Goal: Use online tool/utility: Utilize a website feature to perform a specific function

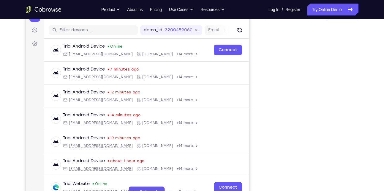
scroll to position [118, 0]
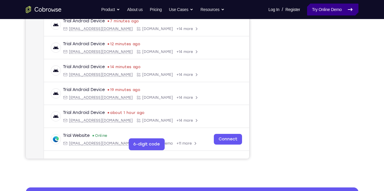
click at [326, 10] on link "Try Online Demo" at bounding box center [332, 10] width 51 height 12
click at [335, 11] on link "Try Online Demo" at bounding box center [332, 10] width 51 height 12
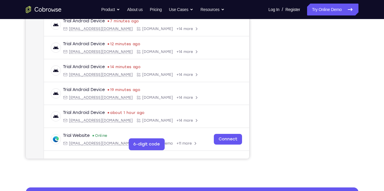
click at [318, 10] on link "Try Online Demo" at bounding box center [332, 10] width 51 height 12
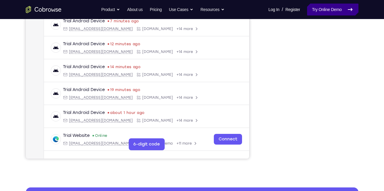
click at [318, 10] on link "Try Online Demo" at bounding box center [332, 10] width 51 height 12
click at [334, 7] on link "Try Online Demo" at bounding box center [332, 10] width 51 height 12
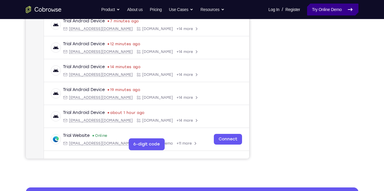
click at [334, 7] on link "Try Online Demo" at bounding box center [332, 10] width 51 height 12
drag, startPoint x: 334, startPoint y: 7, endPoint x: 257, endPoint y: 52, distance: 89.6
click at [334, 7] on link "Try Online Demo" at bounding box center [332, 10] width 51 height 12
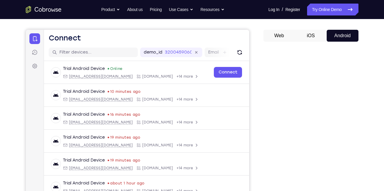
scroll to position [276, 0]
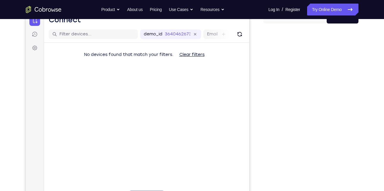
scroll to position [64, 0]
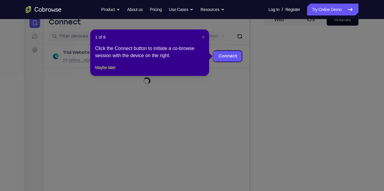
click at [203, 36] on span "×" at bounding box center [203, 37] width 2 height 5
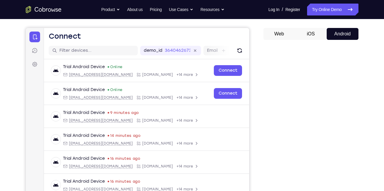
scroll to position [49, 0]
click at [318, 32] on button "iOS" at bounding box center [311, 34] width 32 height 12
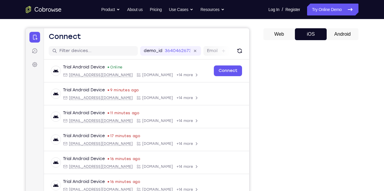
click at [334, 31] on button "Android" at bounding box center [342, 34] width 32 height 12
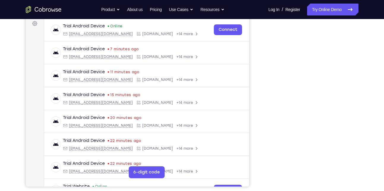
scroll to position [83, 0]
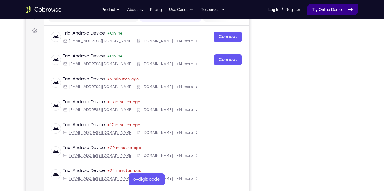
click at [328, 13] on link "Try Online Demo" at bounding box center [332, 10] width 51 height 12
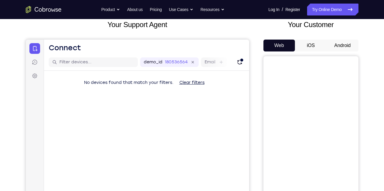
scroll to position [37, 0]
click at [347, 41] on button "Android" at bounding box center [342, 46] width 32 height 12
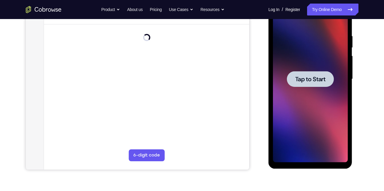
scroll to position [0, 0]
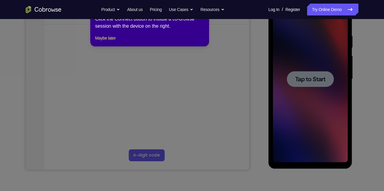
click at [302, 85] on icon at bounding box center [194, 95] width 388 height 191
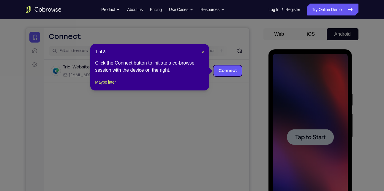
scroll to position [49, 0]
click at [202, 51] on span "×" at bounding box center [203, 52] width 2 height 5
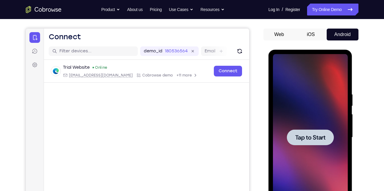
click at [293, 132] on div at bounding box center [310, 137] width 47 height 16
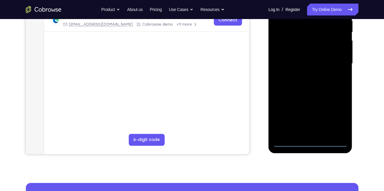
scroll to position [123, 0]
click at [309, 141] on div at bounding box center [310, 63] width 75 height 166
click at [337, 116] on div at bounding box center [310, 63] width 75 height 166
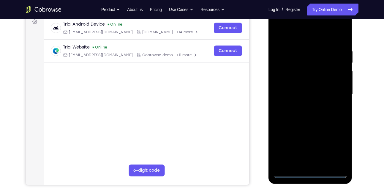
scroll to position [91, 0]
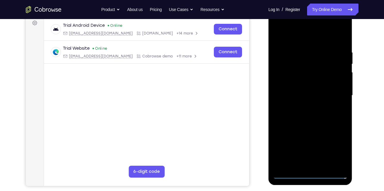
click at [292, 37] on div at bounding box center [310, 95] width 75 height 166
click at [336, 98] on div at bounding box center [310, 95] width 75 height 166
click at [302, 105] on div at bounding box center [310, 95] width 75 height 166
click at [306, 86] on div at bounding box center [310, 95] width 75 height 166
click at [298, 85] on div at bounding box center [310, 95] width 75 height 166
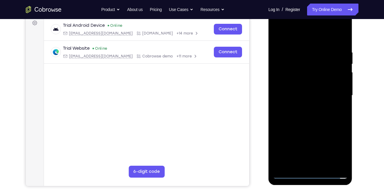
click at [294, 93] on div at bounding box center [310, 95] width 75 height 166
click at [292, 114] on div at bounding box center [310, 95] width 75 height 166
click at [309, 123] on div at bounding box center [310, 95] width 75 height 166
click at [343, 164] on div at bounding box center [310, 95] width 75 height 166
click at [326, 165] on div at bounding box center [310, 95] width 75 height 166
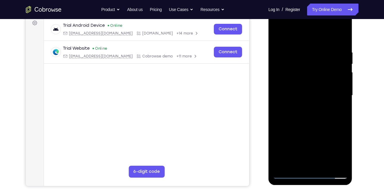
click at [313, 127] on div at bounding box center [310, 95] width 75 height 166
click at [303, 87] on div at bounding box center [310, 95] width 75 height 166
click at [298, 160] on div at bounding box center [310, 95] width 75 height 166
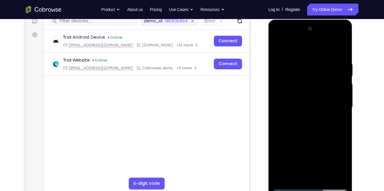
scroll to position [77, 0]
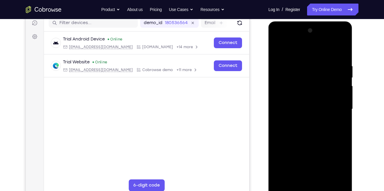
click at [296, 48] on div at bounding box center [310, 109] width 75 height 166
drag, startPoint x: 308, startPoint y: 151, endPoint x: 315, endPoint y: 93, distance: 58.3
click at [315, 93] on div at bounding box center [310, 109] width 75 height 166
click at [324, 180] on div at bounding box center [310, 109] width 75 height 166
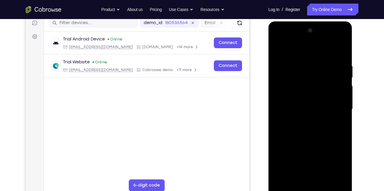
click at [288, 188] on div at bounding box center [310, 109] width 75 height 166
drag, startPoint x: 293, startPoint y: 137, endPoint x: 315, endPoint y: 82, distance: 58.8
click at [315, 82] on div at bounding box center [310, 109] width 75 height 166
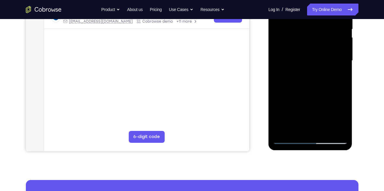
scroll to position [130, 0]
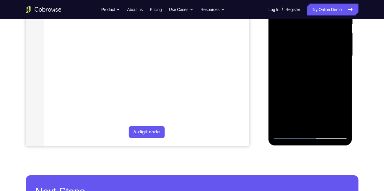
click at [283, 125] on div at bounding box center [310, 56] width 75 height 166
click at [282, 125] on div at bounding box center [310, 56] width 75 height 166
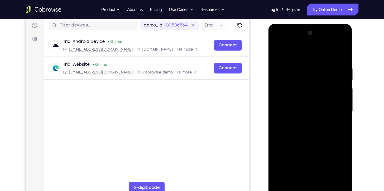
scroll to position [74, 0]
click at [304, 58] on div at bounding box center [310, 111] width 75 height 166
click at [343, 119] on div at bounding box center [310, 111] width 75 height 166
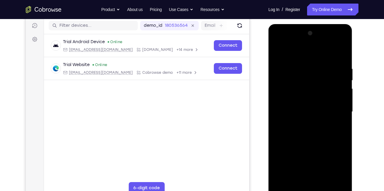
click at [343, 119] on div at bounding box center [310, 111] width 75 height 166
click at [340, 54] on div at bounding box center [310, 111] width 75 height 166
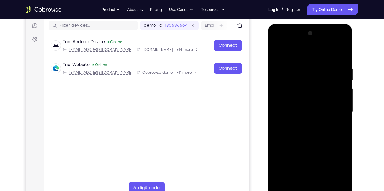
click at [340, 54] on div at bounding box center [310, 111] width 75 height 166
click at [343, 51] on div at bounding box center [310, 111] width 75 height 166
click at [283, 65] on div at bounding box center [310, 111] width 75 height 166
click at [278, 50] on div at bounding box center [310, 111] width 75 height 166
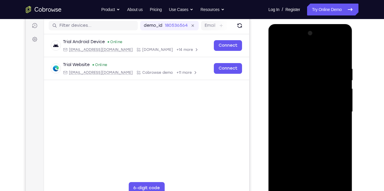
click at [324, 180] on div at bounding box center [310, 111] width 75 height 166
click at [310, 104] on div at bounding box center [310, 111] width 75 height 166
click at [313, 143] on div at bounding box center [310, 111] width 75 height 166
click at [319, 143] on div at bounding box center [310, 111] width 75 height 166
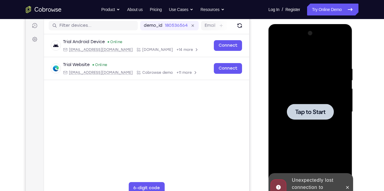
click at [305, 115] on span "Tap to Start" at bounding box center [310, 112] width 30 height 6
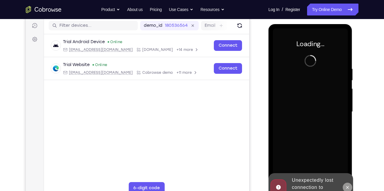
click at [348, 185] on icon at bounding box center [347, 187] width 5 height 5
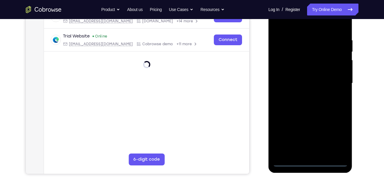
scroll to position [102, 0]
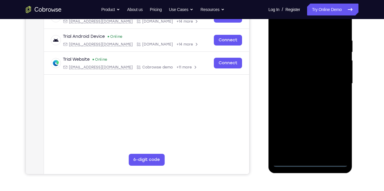
click at [308, 162] on div at bounding box center [310, 83] width 75 height 166
click at [334, 134] on div at bounding box center [310, 83] width 75 height 166
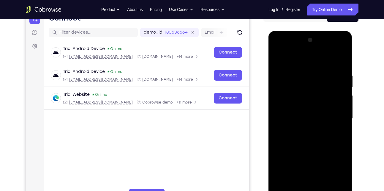
scroll to position [67, 0]
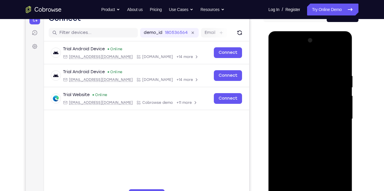
click at [288, 63] on div at bounding box center [310, 119] width 75 height 166
click at [332, 115] on div at bounding box center [310, 119] width 75 height 166
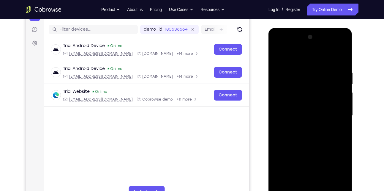
scroll to position [69, 0]
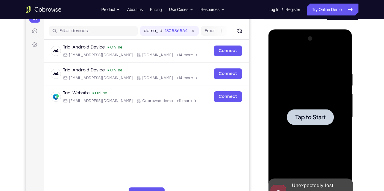
click at [314, 108] on div at bounding box center [310, 117] width 75 height 166
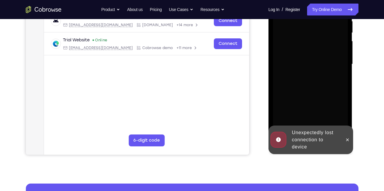
scroll to position [123, 0]
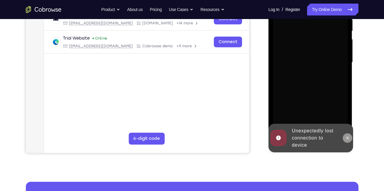
click at [350, 137] on button at bounding box center [346, 137] width 9 height 9
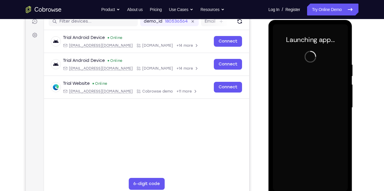
scroll to position [77, 0]
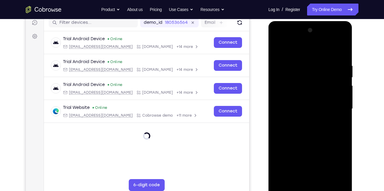
click at [312, 187] on div at bounding box center [310, 109] width 75 height 166
click at [334, 160] on div at bounding box center [310, 109] width 75 height 166
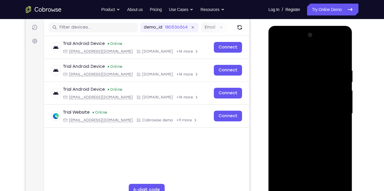
scroll to position [74, 0]
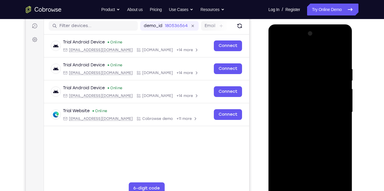
click at [288, 55] on div at bounding box center [310, 112] width 75 height 166
click at [337, 110] on div at bounding box center [310, 112] width 75 height 166
click at [303, 122] on div at bounding box center [310, 112] width 75 height 166
click at [299, 105] on div at bounding box center [310, 112] width 75 height 166
click at [289, 101] on div at bounding box center [310, 112] width 75 height 166
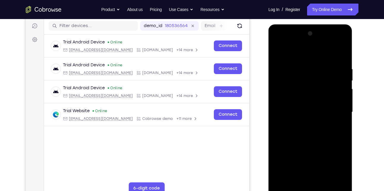
click at [290, 114] on div at bounding box center [310, 112] width 75 height 166
click at [289, 130] on div at bounding box center [310, 112] width 75 height 166
click at [294, 129] on div at bounding box center [310, 112] width 75 height 166
click at [337, 53] on div at bounding box center [310, 112] width 75 height 166
click at [293, 132] on div at bounding box center [310, 112] width 75 height 166
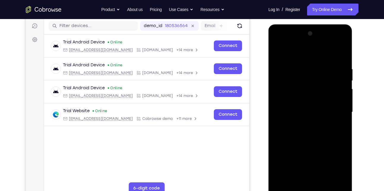
click at [293, 132] on div at bounding box center [310, 112] width 75 height 166
click at [296, 131] on div at bounding box center [310, 112] width 75 height 166
click at [304, 132] on div at bounding box center [310, 112] width 75 height 166
click at [323, 181] on div at bounding box center [310, 112] width 75 height 166
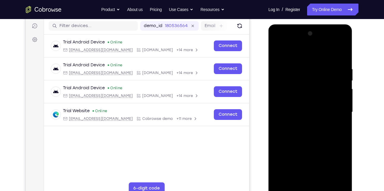
click at [307, 137] on div at bounding box center [310, 112] width 75 height 166
drag, startPoint x: 321, startPoint y: 142, endPoint x: 322, endPoint y: 86, distance: 56.4
click at [322, 86] on div at bounding box center [310, 112] width 75 height 166
click at [342, 180] on div at bounding box center [310, 112] width 75 height 166
click at [323, 183] on div at bounding box center [310, 112] width 75 height 166
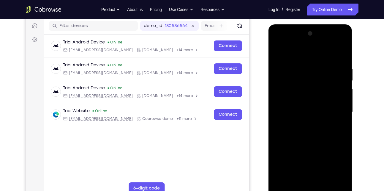
click at [305, 144] on div at bounding box center [310, 112] width 75 height 166
click at [294, 104] on div at bounding box center [310, 112] width 75 height 166
click at [307, 128] on div at bounding box center [310, 112] width 75 height 166
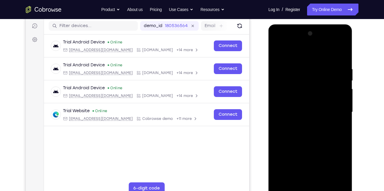
click at [294, 126] on div at bounding box center [310, 112] width 75 height 166
click at [315, 90] on div at bounding box center [310, 112] width 75 height 166
click at [321, 145] on div at bounding box center [310, 112] width 75 height 166
click at [331, 95] on div at bounding box center [310, 112] width 75 height 166
click at [336, 145] on div at bounding box center [310, 112] width 75 height 166
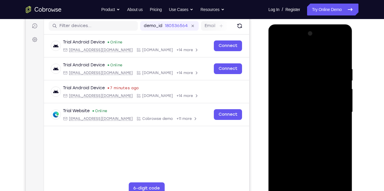
click at [288, 53] on div at bounding box center [310, 112] width 75 height 166
click at [278, 101] on div at bounding box center [310, 112] width 75 height 166
click at [338, 108] on div at bounding box center [310, 112] width 75 height 166
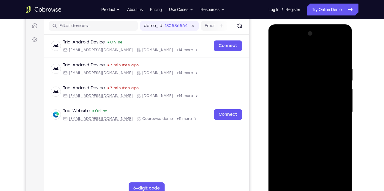
click at [342, 36] on div at bounding box center [310, 112] width 75 height 166
click at [277, 53] on div at bounding box center [310, 112] width 75 height 166
click at [290, 104] on div at bounding box center [310, 112] width 75 height 166
click at [296, 180] on div at bounding box center [310, 112] width 75 height 166
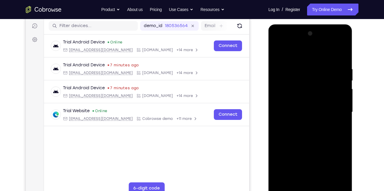
click at [277, 53] on div at bounding box center [310, 112] width 75 height 166
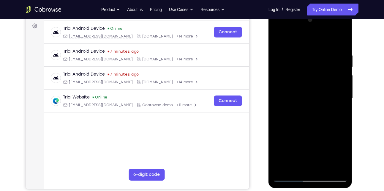
scroll to position [87, 0]
click at [278, 38] on div at bounding box center [310, 98] width 75 height 166
click at [302, 54] on div at bounding box center [310, 98] width 75 height 166
click at [336, 98] on div at bounding box center [310, 98] width 75 height 166
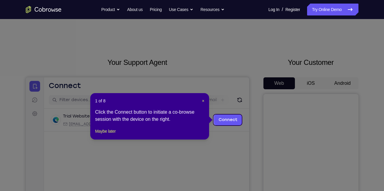
click at [335, 87] on icon at bounding box center [194, 95] width 388 height 191
click at [203, 102] on span "×" at bounding box center [203, 100] width 2 height 5
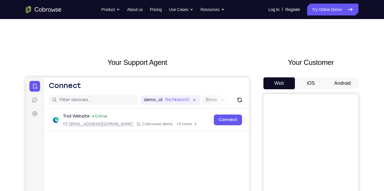
click at [337, 86] on button "Android" at bounding box center [342, 83] width 32 height 12
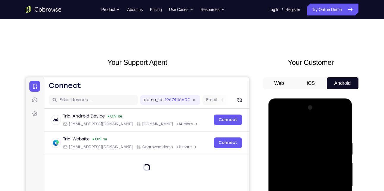
scroll to position [113, 0]
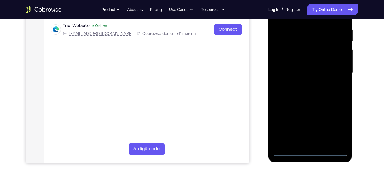
click at [312, 151] on div at bounding box center [310, 73] width 75 height 166
click at [334, 130] on div at bounding box center [310, 73] width 75 height 166
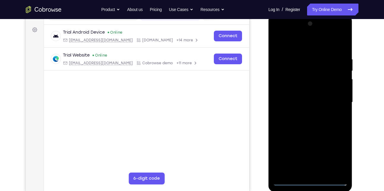
click at [293, 42] on div at bounding box center [310, 102] width 75 height 166
click at [338, 102] on div at bounding box center [310, 102] width 75 height 166
click at [303, 114] on div at bounding box center [310, 102] width 75 height 166
click at [310, 94] on div at bounding box center [310, 102] width 75 height 166
click at [302, 90] on div at bounding box center [310, 102] width 75 height 166
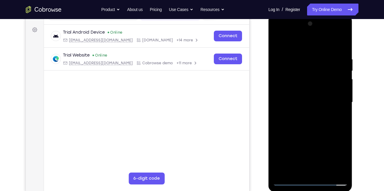
click at [299, 102] on div at bounding box center [310, 102] width 75 height 166
click at [307, 119] on div at bounding box center [310, 102] width 75 height 166
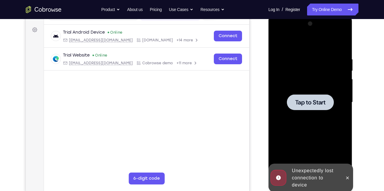
click at [317, 99] on span "Tap to Start" at bounding box center [310, 102] width 30 height 6
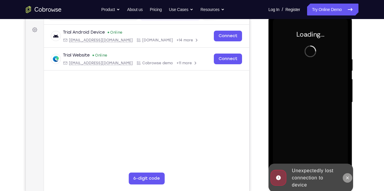
click at [347, 179] on icon at bounding box center [347, 177] width 5 height 5
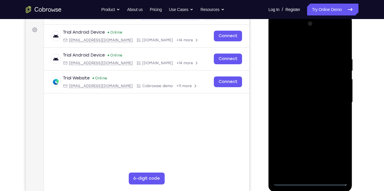
click at [310, 180] on div at bounding box center [310, 102] width 75 height 166
click at [337, 156] on div at bounding box center [310, 102] width 75 height 166
click at [291, 45] on div at bounding box center [310, 102] width 75 height 166
click at [339, 102] on div at bounding box center [310, 102] width 75 height 166
click at [304, 104] on div at bounding box center [310, 102] width 75 height 166
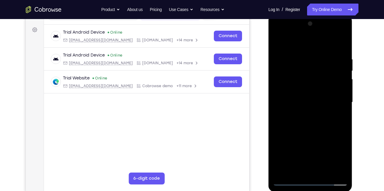
click at [302, 113] on div at bounding box center [310, 102] width 75 height 166
click at [302, 88] on div at bounding box center [310, 102] width 75 height 166
click at [296, 99] on div at bounding box center [310, 102] width 75 height 166
click at [304, 113] on div at bounding box center [310, 102] width 75 height 166
click at [306, 87] on div at bounding box center [310, 102] width 75 height 166
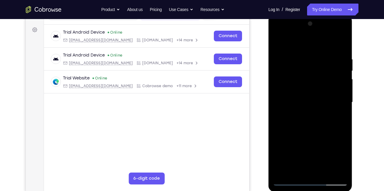
click at [342, 171] on div at bounding box center [310, 102] width 75 height 166
click at [321, 171] on div at bounding box center [310, 102] width 75 height 166
click at [305, 132] on div at bounding box center [310, 102] width 75 height 166
click at [306, 94] on div at bounding box center [310, 102] width 75 height 166
click at [293, 134] on div at bounding box center [310, 102] width 75 height 166
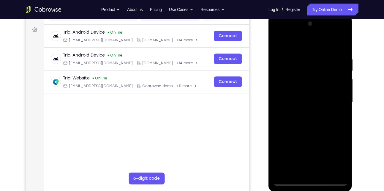
click at [293, 134] on div at bounding box center [310, 102] width 75 height 166
click at [287, 111] on div at bounding box center [310, 102] width 75 height 166
click at [293, 168] on div at bounding box center [310, 102] width 75 height 166
click at [292, 83] on div at bounding box center [310, 102] width 75 height 166
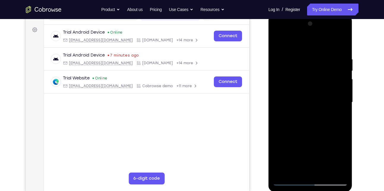
click at [292, 83] on div at bounding box center [310, 102] width 75 height 166
click at [282, 139] on div at bounding box center [310, 102] width 75 height 166
click at [277, 42] on div at bounding box center [310, 102] width 75 height 166
click at [336, 83] on div at bounding box center [310, 102] width 75 height 166
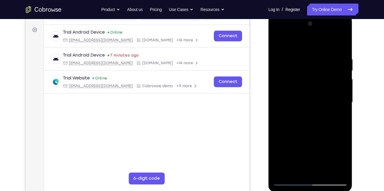
click at [278, 39] on div at bounding box center [310, 102] width 75 height 166
drag, startPoint x: 324, startPoint y: 73, endPoint x: 290, endPoint y: 70, distance: 34.8
click at [290, 70] on div at bounding box center [310, 102] width 75 height 166
drag, startPoint x: 306, startPoint y: 138, endPoint x: 310, endPoint y: 79, distance: 59.2
click at [310, 79] on div at bounding box center [310, 102] width 75 height 166
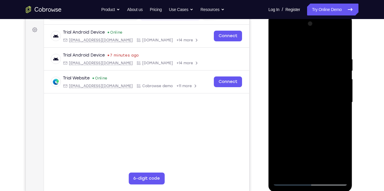
drag, startPoint x: 296, startPoint y: 163, endPoint x: 305, endPoint y: 94, distance: 69.2
click at [305, 94] on div at bounding box center [310, 102] width 75 height 166
click at [287, 182] on div at bounding box center [310, 102] width 75 height 166
click at [279, 43] on div at bounding box center [310, 102] width 75 height 166
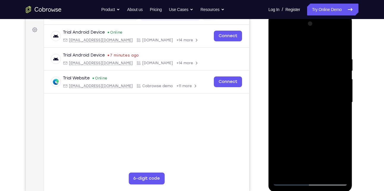
click at [302, 55] on div at bounding box center [310, 102] width 75 height 166
click at [339, 120] on div at bounding box center [310, 102] width 75 height 166
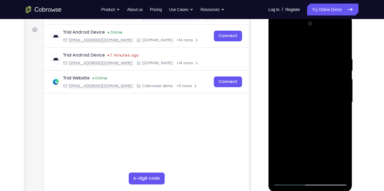
click at [282, 111] on div at bounding box center [310, 102] width 75 height 166
click at [332, 171] on div at bounding box center [310, 102] width 75 height 166
click at [288, 43] on div at bounding box center [310, 102] width 75 height 166
drag, startPoint x: 298, startPoint y: 128, endPoint x: 301, endPoint y: 82, distance: 46.1
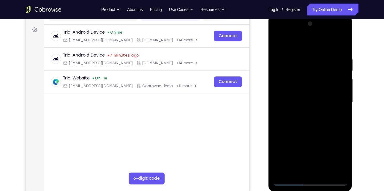
click at [301, 82] on div at bounding box center [310, 102] width 75 height 166
drag, startPoint x: 296, startPoint y: 132, endPoint x: 297, endPoint y: 63, distance: 69.2
click at [297, 63] on div at bounding box center [310, 102] width 75 height 166
click at [336, 75] on div at bounding box center [310, 102] width 75 height 166
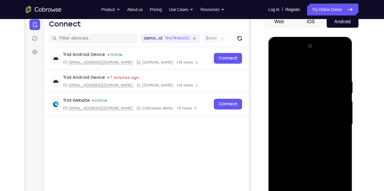
scroll to position [60, 0]
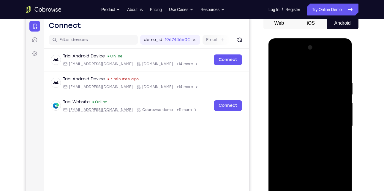
drag, startPoint x: 312, startPoint y: 86, endPoint x: 310, endPoint y: 110, distance: 24.5
click at [310, 110] on div at bounding box center [310, 126] width 75 height 166
click at [343, 111] on div at bounding box center [310, 126] width 75 height 166
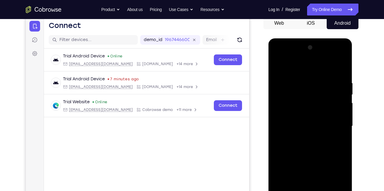
click at [343, 111] on div at bounding box center [310, 126] width 75 height 166
drag, startPoint x: 311, startPoint y: 149, endPoint x: 313, endPoint y: 97, distance: 52.0
click at [313, 97] on div at bounding box center [310, 126] width 75 height 166
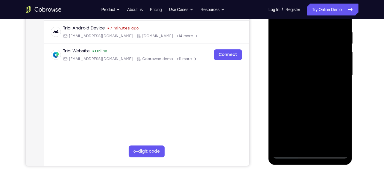
click at [324, 143] on div at bounding box center [310, 75] width 75 height 166
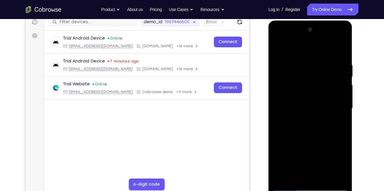
scroll to position [77, 0]
click at [278, 49] on div at bounding box center [310, 108] width 75 height 166
click at [282, 177] on div at bounding box center [310, 108] width 75 height 166
drag, startPoint x: 326, startPoint y: 61, endPoint x: 292, endPoint y: 67, distance: 33.8
click at [292, 67] on div at bounding box center [310, 108] width 75 height 166
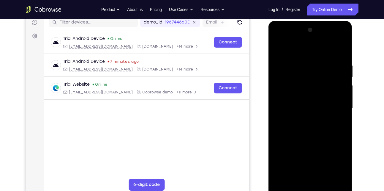
drag, startPoint x: 329, startPoint y: 62, endPoint x: 296, endPoint y: 63, distance: 32.7
click at [296, 63] on div at bounding box center [310, 108] width 75 height 166
drag, startPoint x: 335, startPoint y: 59, endPoint x: 297, endPoint y: 61, distance: 37.7
click at [297, 61] on div at bounding box center [310, 108] width 75 height 166
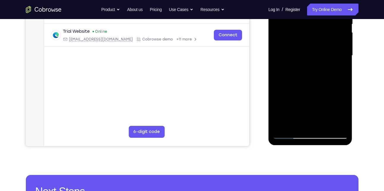
scroll to position [134, 0]
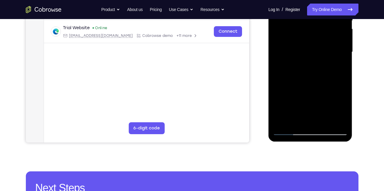
click at [323, 123] on div at bounding box center [310, 52] width 75 height 166
click at [313, 46] on div at bounding box center [310, 52] width 75 height 166
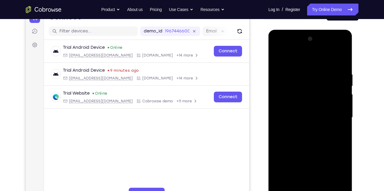
scroll to position [66, 0]
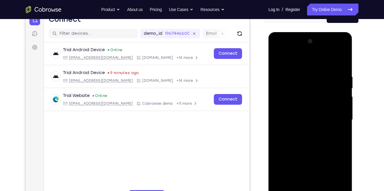
click at [297, 57] on div at bounding box center [310, 120] width 75 height 166
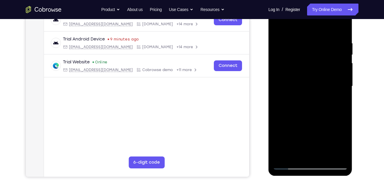
scroll to position [100, 0]
drag, startPoint x: 314, startPoint y: 120, endPoint x: 338, endPoint y: 64, distance: 61.0
click at [338, 64] on div at bounding box center [310, 86] width 75 height 166
drag, startPoint x: 302, startPoint y: 128, endPoint x: 325, endPoint y: 60, distance: 71.1
click at [325, 60] on div at bounding box center [310, 86] width 75 height 166
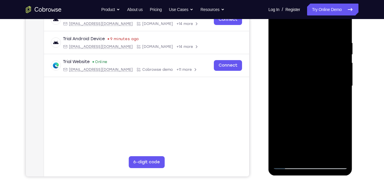
click at [330, 64] on div at bounding box center [310, 86] width 75 height 166
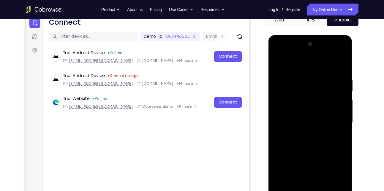
scroll to position [61, 0]
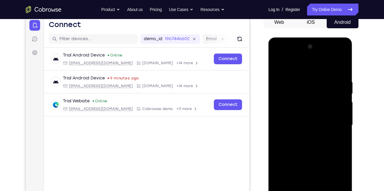
click at [303, 123] on div at bounding box center [310, 125] width 75 height 166
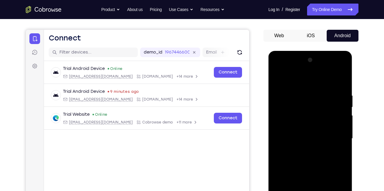
scroll to position [47, 0]
click at [345, 104] on div at bounding box center [310, 138] width 75 height 166
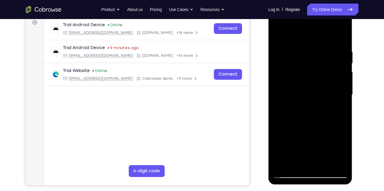
scroll to position [101, 0]
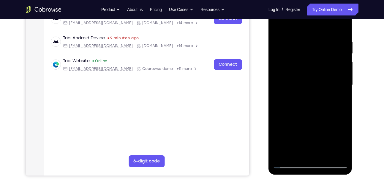
drag, startPoint x: 309, startPoint y: 78, endPoint x: 296, endPoint y: 146, distance: 68.9
click at [296, 146] on div at bounding box center [310, 85] width 75 height 166
click at [288, 166] on div at bounding box center [310, 85] width 75 height 166
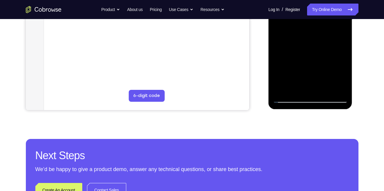
scroll to position [166, 0]
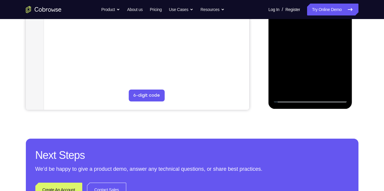
drag, startPoint x: 314, startPoint y: 74, endPoint x: 315, endPoint y: 40, distance: 34.7
click at [315, 40] on div at bounding box center [310, 19] width 75 height 166
click at [337, 63] on div at bounding box center [310, 19] width 75 height 166
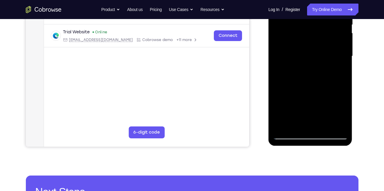
scroll to position [129, 0]
drag, startPoint x: 312, startPoint y: 46, endPoint x: 302, endPoint y: 97, distance: 51.5
click at [302, 97] on div at bounding box center [310, 56] width 75 height 166
click at [342, 61] on div at bounding box center [310, 56] width 75 height 166
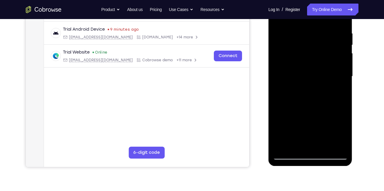
scroll to position [109, 0]
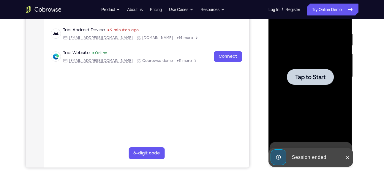
click at [310, 77] on span "Tap to Start" at bounding box center [310, 77] width 30 height 6
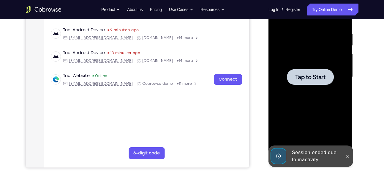
click at [314, 83] on div at bounding box center [310, 77] width 47 height 16
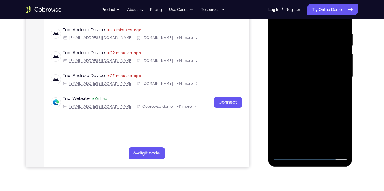
click at [310, 155] on div at bounding box center [310, 77] width 75 height 166
click at [336, 131] on div at bounding box center [310, 77] width 75 height 166
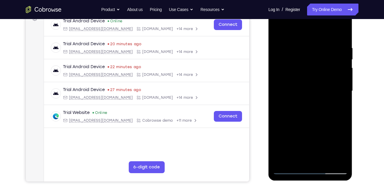
scroll to position [94, 0]
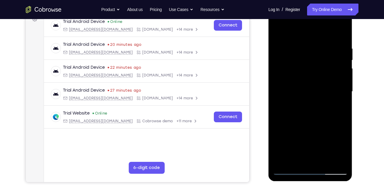
click at [288, 29] on div at bounding box center [310, 91] width 75 height 166
click at [334, 88] on div at bounding box center [310, 91] width 75 height 166
click at [302, 102] on div at bounding box center [310, 91] width 75 height 166
click at [306, 86] on div at bounding box center [310, 91] width 75 height 166
click at [294, 79] on div at bounding box center [310, 91] width 75 height 166
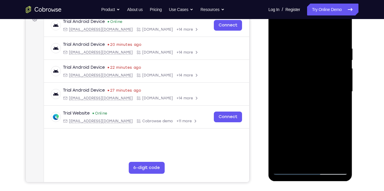
click at [294, 89] on div at bounding box center [310, 91] width 75 height 166
click at [297, 110] on div at bounding box center [310, 91] width 75 height 166
click at [310, 108] on div at bounding box center [310, 91] width 75 height 166
click at [337, 33] on div at bounding box center [310, 91] width 75 height 166
click at [309, 110] on div at bounding box center [310, 91] width 75 height 166
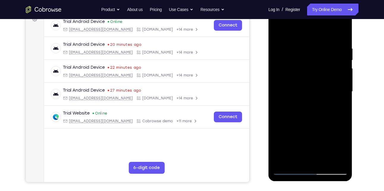
click at [313, 108] on div at bounding box center [310, 91] width 75 height 166
click at [305, 46] on div at bounding box center [310, 91] width 75 height 166
click at [333, 158] on div at bounding box center [310, 91] width 75 height 166
click at [340, 32] on div at bounding box center [310, 91] width 75 height 166
click at [324, 161] on div at bounding box center [310, 91] width 75 height 166
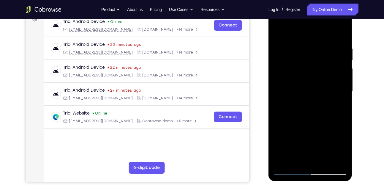
click at [304, 123] on div at bounding box center [310, 91] width 75 height 166
click at [304, 83] on div at bounding box center [310, 91] width 75 height 166
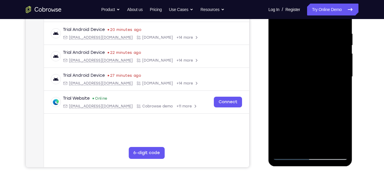
click at [293, 143] on div at bounding box center [310, 76] width 75 height 166
click at [300, 134] on div at bounding box center [310, 76] width 75 height 166
click at [342, 132] on div at bounding box center [310, 76] width 75 height 166
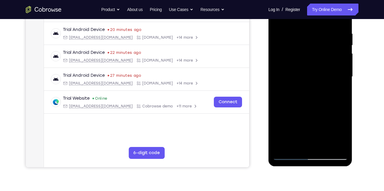
click at [342, 132] on div at bounding box center [310, 76] width 75 height 166
click at [299, 72] on div at bounding box center [310, 76] width 75 height 166
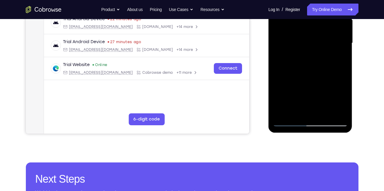
scroll to position [142, 0]
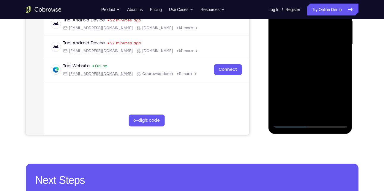
drag, startPoint x: 303, startPoint y: 72, endPoint x: 301, endPoint y: 52, distance: 20.3
click at [301, 52] on div at bounding box center [310, 44] width 75 height 166
click at [307, 95] on div at bounding box center [310, 44] width 75 height 166
click at [300, 101] on div at bounding box center [310, 44] width 75 height 166
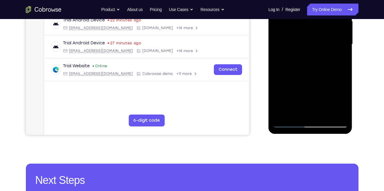
click at [315, 101] on div at bounding box center [310, 44] width 75 height 166
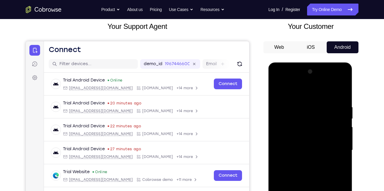
scroll to position [35, 0]
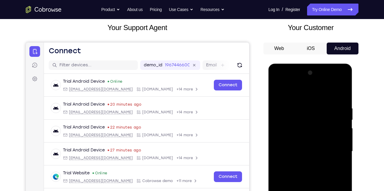
click at [276, 92] on div at bounding box center [310, 151] width 75 height 166
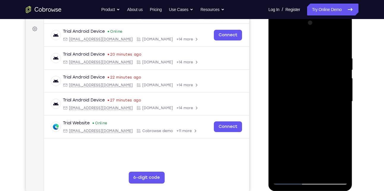
scroll to position [86, 0]
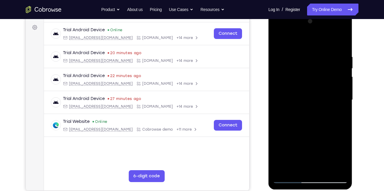
click at [280, 91] on div at bounding box center [310, 100] width 75 height 166
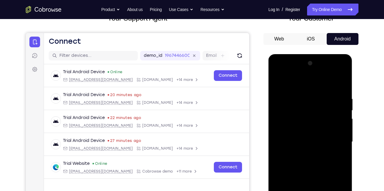
scroll to position [44, 0]
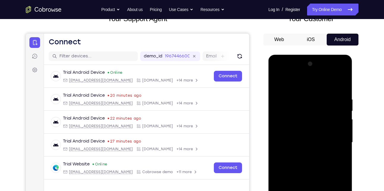
click at [293, 80] on div at bounding box center [310, 142] width 75 height 166
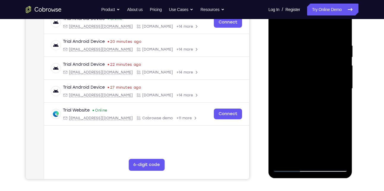
scroll to position [98, 0]
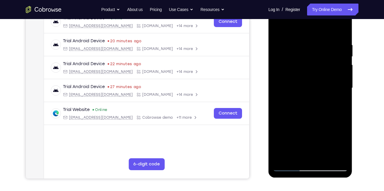
click at [288, 133] on div at bounding box center [310, 88] width 75 height 166
click at [344, 88] on div at bounding box center [310, 88] width 75 height 166
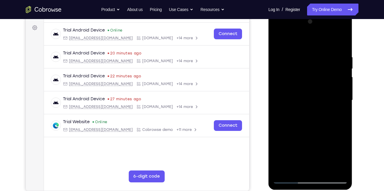
scroll to position [84, 0]
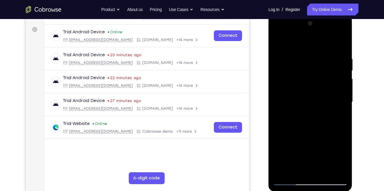
click at [344, 103] on div at bounding box center [310, 102] width 75 height 166
click at [343, 103] on div at bounding box center [310, 102] width 75 height 166
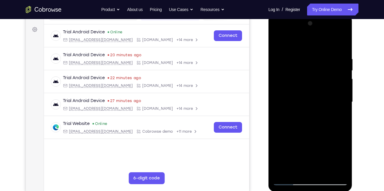
click at [343, 103] on div at bounding box center [310, 102] width 75 height 166
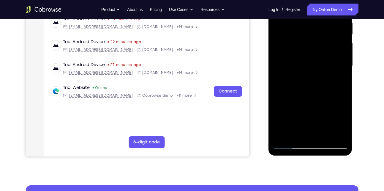
scroll to position [120, 0]
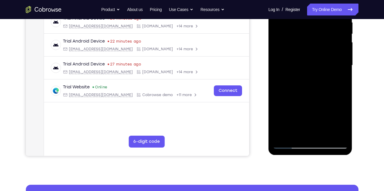
click at [325, 137] on div at bounding box center [310, 65] width 75 height 166
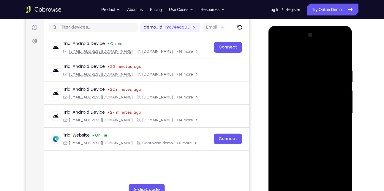
scroll to position [70, 0]
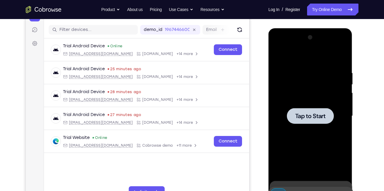
click at [303, 103] on div at bounding box center [310, 116] width 75 height 166
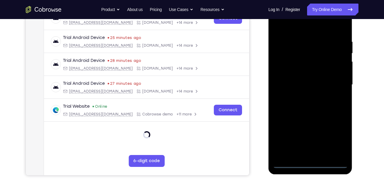
scroll to position [103, 0]
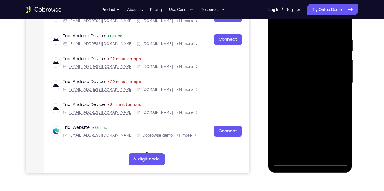
click at [309, 161] on div at bounding box center [310, 83] width 75 height 166
click at [337, 137] on div at bounding box center [310, 83] width 75 height 166
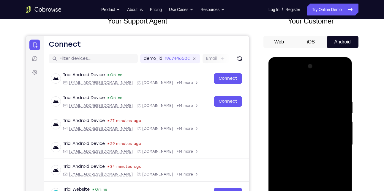
scroll to position [41, 0]
click at [287, 86] on div at bounding box center [310, 145] width 75 height 166
click at [332, 142] on div at bounding box center [310, 145] width 75 height 166
click at [303, 155] on div at bounding box center [310, 145] width 75 height 166
click at [310, 139] on div at bounding box center [310, 145] width 75 height 166
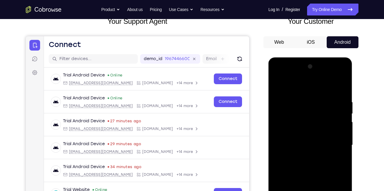
click at [304, 135] on div at bounding box center [310, 145] width 75 height 166
click at [302, 144] on div at bounding box center [310, 145] width 75 height 166
click at [293, 164] on div at bounding box center [310, 145] width 75 height 166
click at [337, 85] on div at bounding box center [310, 145] width 75 height 166
click at [312, 161] on div at bounding box center [310, 145] width 75 height 166
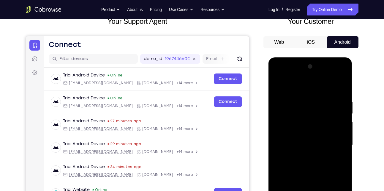
click at [311, 162] on div at bounding box center [310, 145] width 75 height 166
click at [301, 104] on div at bounding box center [310, 145] width 75 height 166
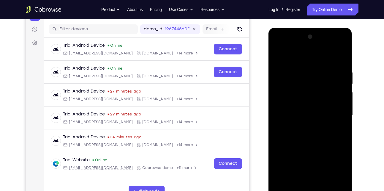
scroll to position [71, 0]
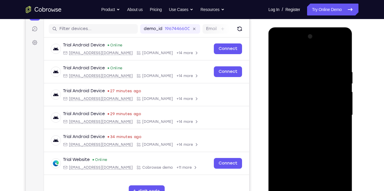
click at [345, 114] on div at bounding box center [310, 115] width 75 height 166
click at [340, 105] on div at bounding box center [310, 115] width 75 height 166
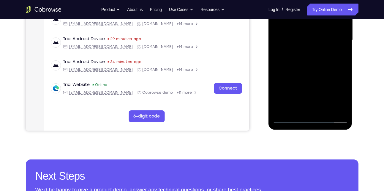
scroll to position [146, 0]
click at [287, 118] on div at bounding box center [310, 40] width 75 height 166
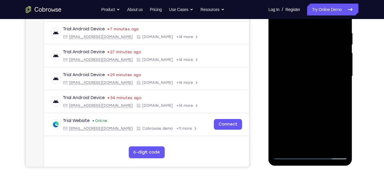
scroll to position [110, 0]
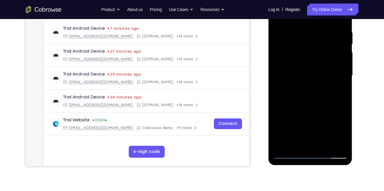
click at [343, 98] on div at bounding box center [310, 75] width 75 height 166
drag, startPoint x: 297, startPoint y: 112, endPoint x: 303, endPoint y: 66, distance: 46.0
click at [303, 66] on div at bounding box center [310, 75] width 75 height 166
click at [284, 123] on div at bounding box center [310, 75] width 75 height 166
drag, startPoint x: 321, startPoint y: 129, endPoint x: 321, endPoint y: 103, distance: 26.4
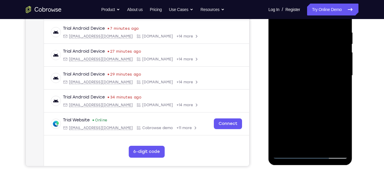
click at [321, 103] on div at bounding box center [310, 75] width 75 height 166
click at [280, 146] on div at bounding box center [310, 75] width 75 height 166
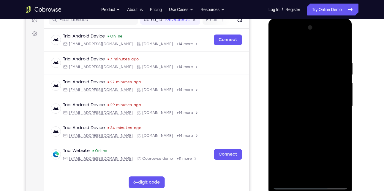
scroll to position [54, 0]
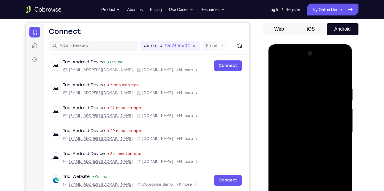
click at [342, 87] on div at bounding box center [310, 132] width 75 height 166
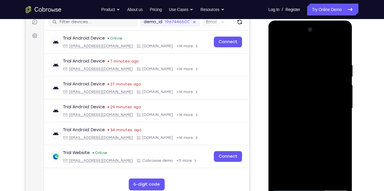
scroll to position [75, 0]
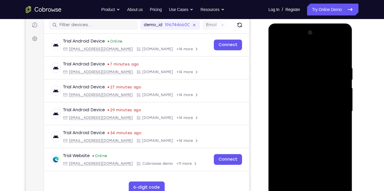
click at [341, 105] on div at bounding box center [310, 111] width 75 height 166
click at [340, 52] on div at bounding box center [310, 111] width 75 height 166
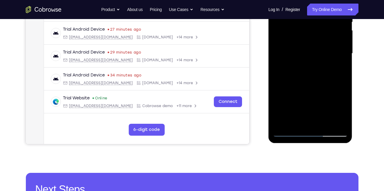
scroll to position [139, 0]
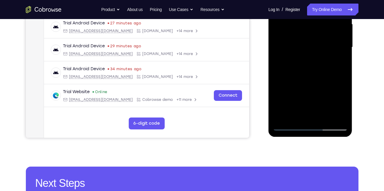
click at [337, 118] on div at bounding box center [310, 47] width 75 height 166
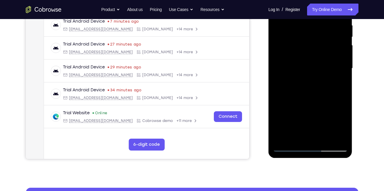
scroll to position [118, 0]
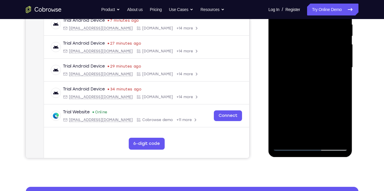
click at [281, 139] on div at bounding box center [310, 67] width 75 height 166
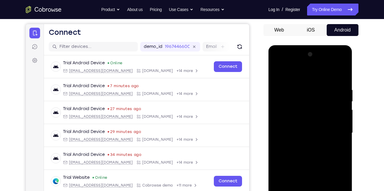
scroll to position [115, 0]
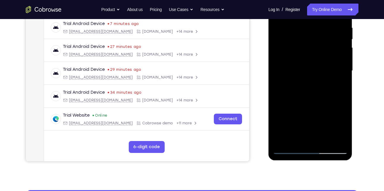
click at [296, 141] on div at bounding box center [310, 71] width 75 height 166
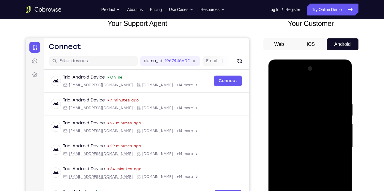
scroll to position [38, 0]
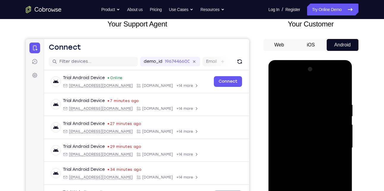
click at [302, 87] on div at bounding box center [310, 147] width 75 height 166
click at [288, 157] on div at bounding box center [310, 147] width 75 height 166
click at [281, 101] on div at bounding box center [310, 147] width 75 height 166
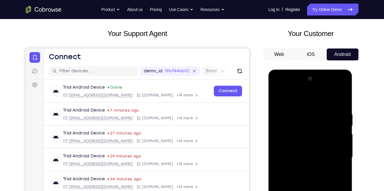
scroll to position [0, 0]
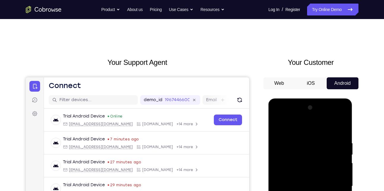
drag, startPoint x: 296, startPoint y: 144, endPoint x: 293, endPoint y: 182, distance: 38.2
click at [293, 182] on div at bounding box center [310, 186] width 75 height 166
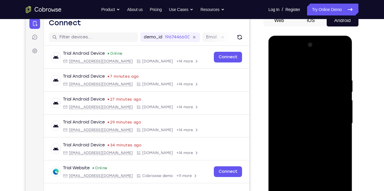
scroll to position [63, 0]
click at [277, 64] on div at bounding box center [310, 123] width 75 height 166
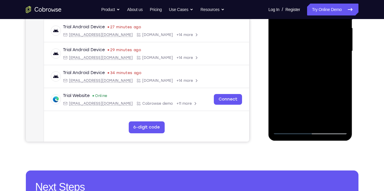
scroll to position [137, 0]
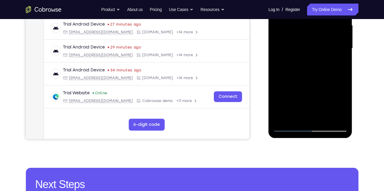
click at [324, 118] on div at bounding box center [310, 48] width 75 height 166
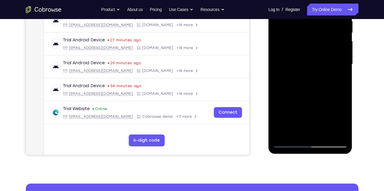
scroll to position [121, 0]
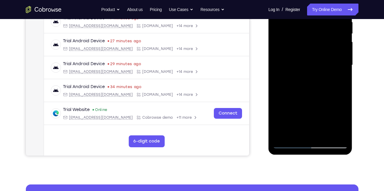
click at [315, 96] on div at bounding box center [310, 65] width 75 height 166
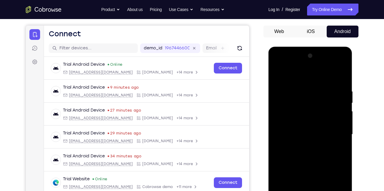
scroll to position [51, 0]
click at [307, 83] on div at bounding box center [310, 134] width 75 height 166
click at [288, 127] on div at bounding box center [310, 134] width 75 height 166
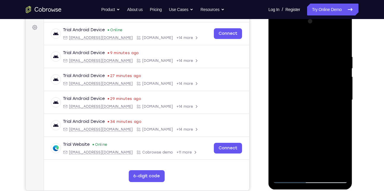
scroll to position [86, 0]
click at [339, 115] on div at bounding box center [310, 99] width 75 height 166
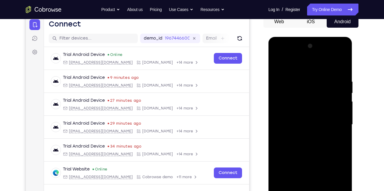
scroll to position [60, 0]
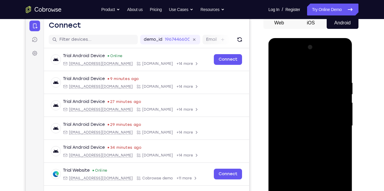
click at [278, 65] on div at bounding box center [310, 125] width 75 height 166
click at [278, 66] on div at bounding box center [310, 125] width 75 height 166
drag, startPoint x: 304, startPoint y: 144, endPoint x: 309, endPoint y: 78, distance: 66.0
click at [309, 78] on div at bounding box center [310, 125] width 75 height 166
drag, startPoint x: 304, startPoint y: 126, endPoint x: 307, endPoint y: 81, distance: 45.5
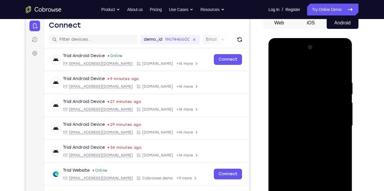
click at [307, 81] on div at bounding box center [310, 125] width 75 height 166
drag, startPoint x: 304, startPoint y: 150, endPoint x: 312, endPoint y: 98, distance: 52.5
click at [312, 98] on div at bounding box center [310, 125] width 75 height 166
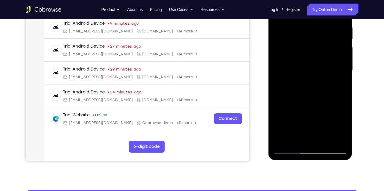
scroll to position [117, 0]
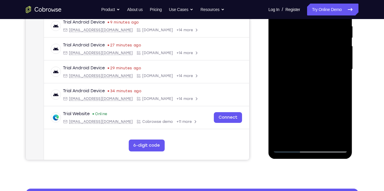
click at [285, 141] on div at bounding box center [310, 69] width 75 height 166
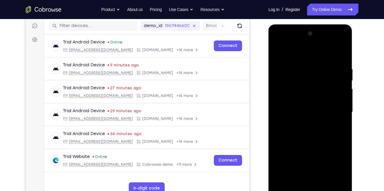
scroll to position [72, 0]
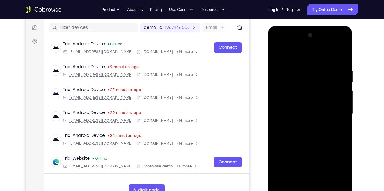
drag, startPoint x: 337, startPoint y: 67, endPoint x: 297, endPoint y: 68, distance: 39.8
click at [297, 68] on div at bounding box center [310, 114] width 75 height 166
drag, startPoint x: 292, startPoint y: 85, endPoint x: 301, endPoint y: 63, distance: 23.9
click at [301, 63] on div at bounding box center [310, 114] width 75 height 166
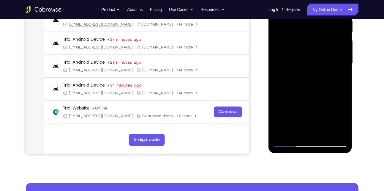
scroll to position [123, 0]
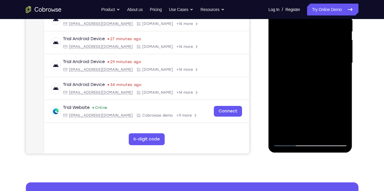
click at [339, 133] on div at bounding box center [310, 63] width 75 height 166
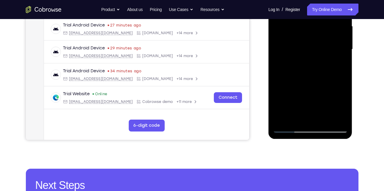
scroll to position [142, 0]
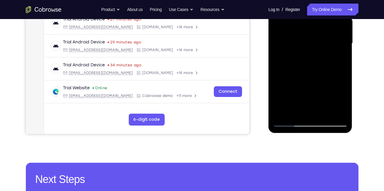
click at [282, 115] on div at bounding box center [310, 43] width 75 height 166
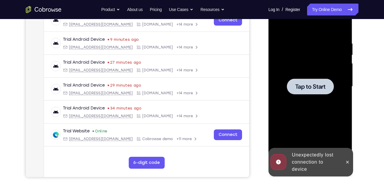
scroll to position [99, 0]
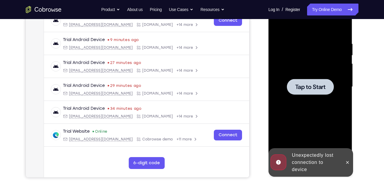
click at [305, 84] on span "Tap to Start" at bounding box center [310, 87] width 30 height 6
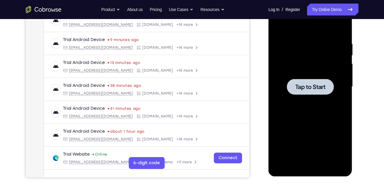
click at [304, 94] on div at bounding box center [310, 87] width 75 height 166
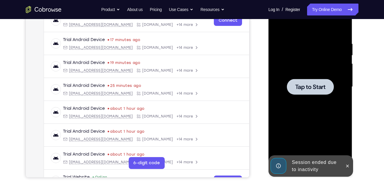
click at [307, 113] on div at bounding box center [310, 87] width 75 height 166
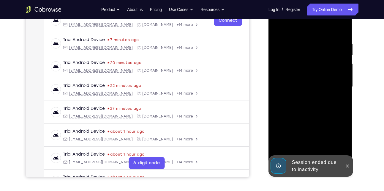
click at [299, 96] on div at bounding box center [310, 87] width 75 height 166
click at [347, 166] on icon at bounding box center [347, 165] width 5 height 5
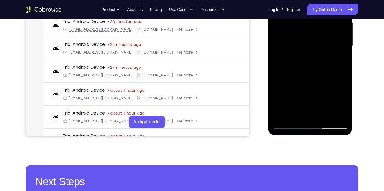
click at [311, 106] on div at bounding box center [310, 46] width 75 height 166
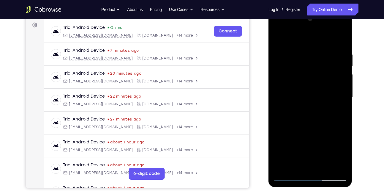
scroll to position [88, 0]
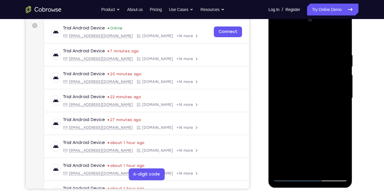
drag, startPoint x: 304, startPoint y: 123, endPoint x: 312, endPoint y: 77, distance: 46.8
click at [312, 77] on div at bounding box center [310, 98] width 75 height 166
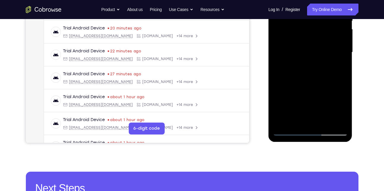
scroll to position [134, 0]
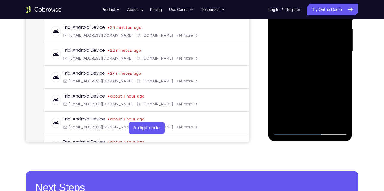
click at [290, 131] on div at bounding box center [310, 52] width 75 height 166
click at [305, 131] on div at bounding box center [310, 52] width 75 height 166
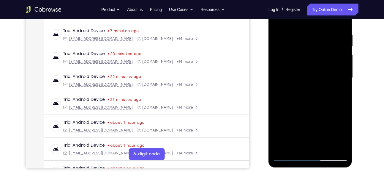
scroll to position [109, 0]
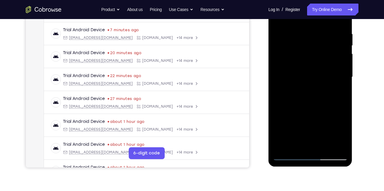
click at [336, 132] on div at bounding box center [310, 77] width 75 height 166
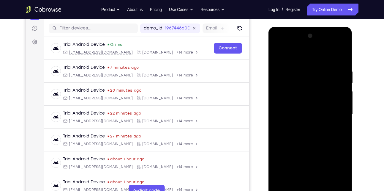
scroll to position [72, 0]
click at [293, 59] on div at bounding box center [310, 114] width 75 height 166
click at [335, 114] on div at bounding box center [310, 114] width 75 height 166
click at [304, 127] on div at bounding box center [310, 114] width 75 height 166
click at [312, 111] on div at bounding box center [310, 114] width 75 height 166
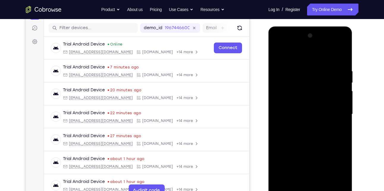
click at [302, 104] on div at bounding box center [310, 114] width 75 height 166
click at [299, 112] on div at bounding box center [310, 114] width 75 height 166
click at [294, 116] on div at bounding box center [310, 114] width 75 height 166
click at [289, 133] on div at bounding box center [310, 114] width 75 height 166
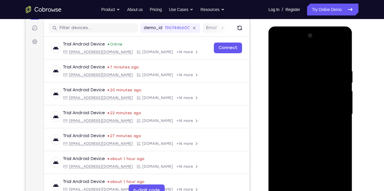
click at [289, 133] on div at bounding box center [310, 114] width 75 height 166
click at [303, 142] on div at bounding box center [310, 114] width 75 height 166
drag, startPoint x: 306, startPoint y: 148, endPoint x: 311, endPoint y: 91, distance: 57.4
click at [311, 91] on div at bounding box center [310, 114] width 75 height 166
drag, startPoint x: 310, startPoint y: 164, endPoint x: 314, endPoint y: 77, distance: 86.1
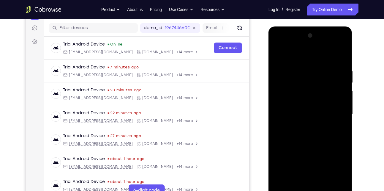
click at [314, 77] on div at bounding box center [310, 114] width 75 height 166
click at [324, 183] on div at bounding box center [310, 114] width 75 height 166
click at [302, 145] on div at bounding box center [310, 114] width 75 height 166
click at [300, 114] on div at bounding box center [310, 114] width 75 height 166
click at [288, 180] on div at bounding box center [310, 114] width 75 height 166
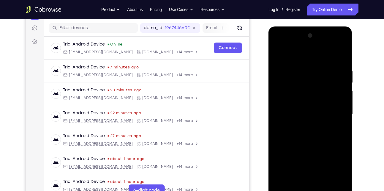
click at [337, 54] on div at bounding box center [310, 114] width 75 height 166
click at [280, 54] on div at bounding box center [310, 114] width 75 height 166
click at [290, 120] on div at bounding box center [310, 114] width 75 height 166
click at [296, 181] on div at bounding box center [310, 114] width 75 height 166
click at [336, 126] on div at bounding box center [310, 114] width 75 height 166
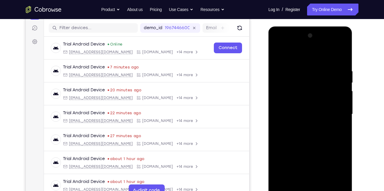
click at [338, 127] on div at bounding box center [310, 114] width 75 height 166
click at [303, 53] on div at bounding box center [310, 114] width 75 height 166
click at [311, 64] on div at bounding box center [310, 114] width 75 height 166
click at [302, 137] on div at bounding box center [310, 114] width 75 height 166
click at [308, 64] on div at bounding box center [310, 114] width 75 height 166
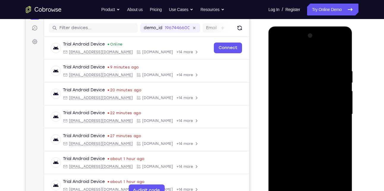
click at [275, 53] on div at bounding box center [310, 114] width 75 height 166
drag, startPoint x: 298, startPoint y: 136, endPoint x: 305, endPoint y: 90, distance: 47.0
click at [305, 90] on div at bounding box center [310, 114] width 75 height 166
drag, startPoint x: 299, startPoint y: 161, endPoint x: 302, endPoint y: 127, distance: 34.6
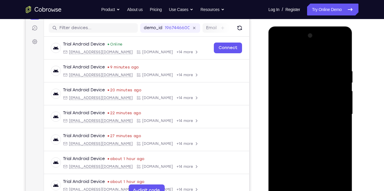
click at [302, 127] on div at bounding box center [310, 114] width 75 height 166
click at [300, 137] on div at bounding box center [310, 114] width 75 height 166
click at [300, 52] on div at bounding box center [310, 114] width 75 height 166
drag, startPoint x: 296, startPoint y: 148, endPoint x: 298, endPoint y: 111, distance: 36.9
click at [298, 111] on div at bounding box center [310, 114] width 75 height 166
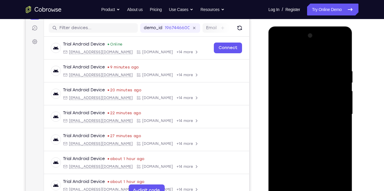
drag, startPoint x: 300, startPoint y: 90, endPoint x: 290, endPoint y: 143, distance: 53.8
click at [290, 143] on div at bounding box center [310, 114] width 75 height 166
drag, startPoint x: 297, startPoint y: 156, endPoint x: 301, endPoint y: 103, distance: 53.6
click at [301, 103] on div at bounding box center [310, 114] width 75 height 166
click at [339, 134] on div at bounding box center [310, 114] width 75 height 166
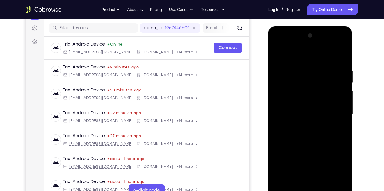
click at [277, 55] on div at bounding box center [310, 114] width 75 height 166
click at [281, 148] on div at bounding box center [310, 114] width 75 height 166
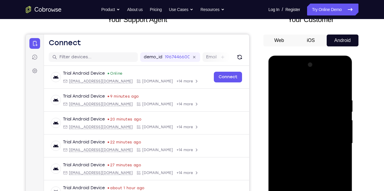
scroll to position [42, 0]
click at [342, 101] on div at bounding box center [310, 143] width 75 height 166
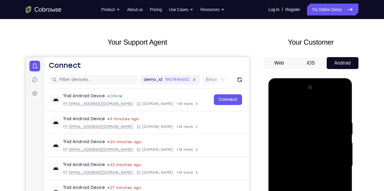
scroll to position [16, 0]
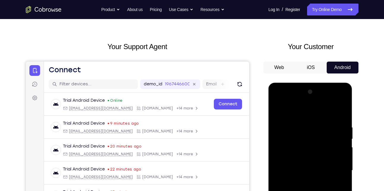
drag, startPoint x: 312, startPoint y: 128, endPoint x: 308, endPoint y: 141, distance: 13.0
click at [308, 141] on div at bounding box center [310, 170] width 75 height 166
click at [344, 144] on div at bounding box center [310, 170] width 75 height 166
click at [279, 109] on div at bounding box center [310, 170] width 75 height 166
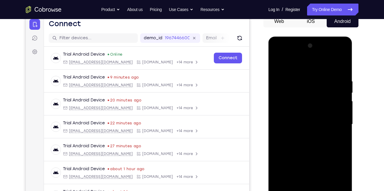
scroll to position [66, 0]
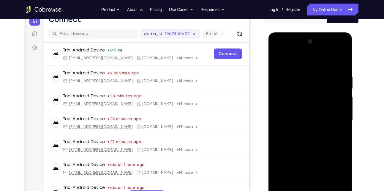
drag, startPoint x: 299, startPoint y: 152, endPoint x: 312, endPoint y: 72, distance: 81.2
click at [312, 72] on div at bounding box center [310, 120] width 75 height 166
drag, startPoint x: 304, startPoint y: 160, endPoint x: 305, endPoint y: 111, distance: 49.0
click at [305, 111] on div at bounding box center [310, 120] width 75 height 166
click at [285, 105] on div at bounding box center [310, 120] width 75 height 166
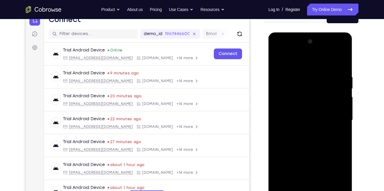
drag, startPoint x: 327, startPoint y: 96, endPoint x: 323, endPoint y: 115, distance: 19.8
click at [323, 115] on div at bounding box center [310, 120] width 75 height 166
click at [344, 105] on div at bounding box center [310, 120] width 75 height 166
click at [277, 158] on div at bounding box center [310, 120] width 75 height 166
click at [277, 57] on div at bounding box center [310, 120] width 75 height 166
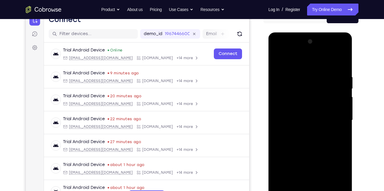
drag, startPoint x: 300, startPoint y: 130, endPoint x: 303, endPoint y: 95, distance: 34.6
click at [303, 95] on div at bounding box center [310, 120] width 75 height 166
click at [278, 60] on div at bounding box center [310, 120] width 75 height 166
drag, startPoint x: 308, startPoint y: 136, endPoint x: 313, endPoint y: 71, distance: 65.8
click at [313, 71] on div at bounding box center [310, 120] width 75 height 166
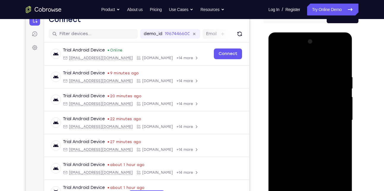
click at [326, 152] on div at bounding box center [310, 120] width 75 height 166
drag, startPoint x: 309, startPoint y: 111, endPoint x: 299, endPoint y: 150, distance: 39.9
click at [299, 150] on div at bounding box center [310, 120] width 75 height 166
click at [276, 61] on div at bounding box center [310, 120] width 75 height 166
drag, startPoint x: 314, startPoint y: 100, endPoint x: 311, endPoint y: 137, distance: 37.2
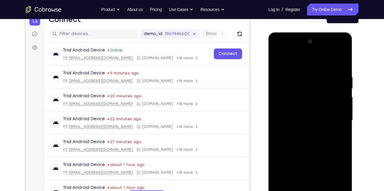
click at [311, 137] on div at bounding box center [310, 120] width 75 height 166
click at [326, 80] on div at bounding box center [310, 120] width 75 height 166
click at [294, 59] on div at bounding box center [310, 120] width 75 height 166
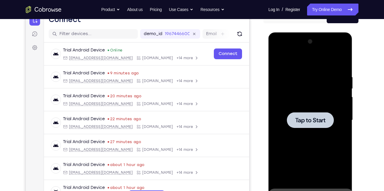
click at [300, 117] on span "Tap to Start" at bounding box center [310, 120] width 30 height 6
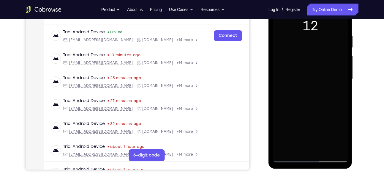
scroll to position [106, 0]
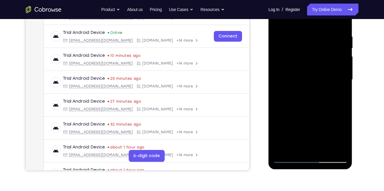
click at [290, 85] on div at bounding box center [310, 79] width 75 height 166
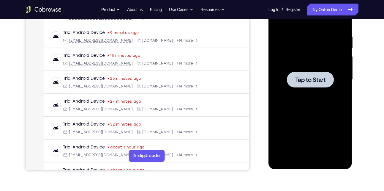
click at [308, 81] on span "Tap to Start" at bounding box center [310, 80] width 30 height 6
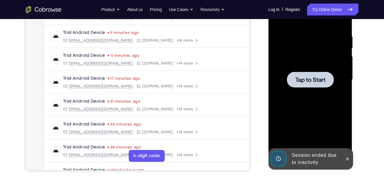
click at [308, 86] on div at bounding box center [310, 80] width 47 height 16
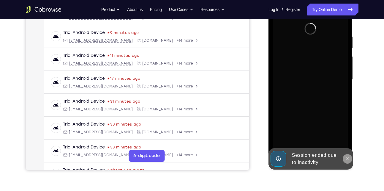
click at [345, 157] on icon at bounding box center [347, 158] width 5 height 5
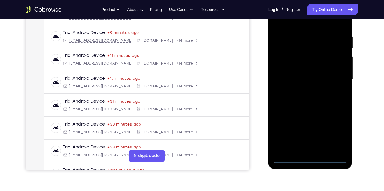
scroll to position [107, 0]
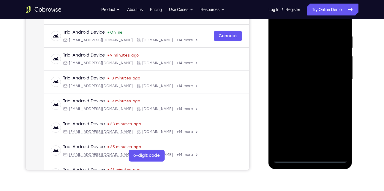
click at [308, 158] on div at bounding box center [310, 79] width 75 height 166
click at [334, 131] on div at bounding box center [310, 79] width 75 height 166
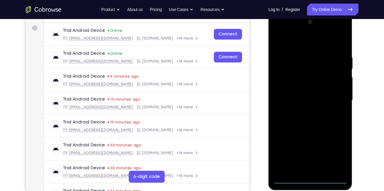
click at [301, 43] on div at bounding box center [310, 100] width 75 height 166
click at [336, 100] on div at bounding box center [310, 100] width 75 height 166
click at [303, 113] on div at bounding box center [310, 100] width 75 height 166
click at [299, 95] on div at bounding box center [310, 100] width 75 height 166
click at [298, 87] on div at bounding box center [310, 100] width 75 height 166
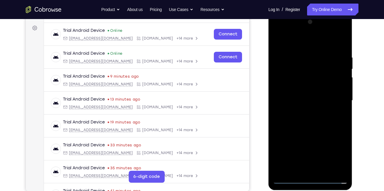
click at [293, 88] on div at bounding box center [310, 100] width 75 height 166
click at [291, 101] on div at bounding box center [310, 100] width 75 height 166
click at [295, 120] on div at bounding box center [310, 100] width 75 height 166
click at [316, 118] on div at bounding box center [310, 100] width 75 height 166
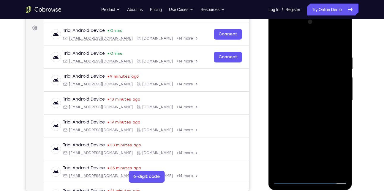
click at [303, 55] on div at bounding box center [310, 100] width 75 height 166
click at [338, 107] on div at bounding box center [310, 100] width 75 height 166
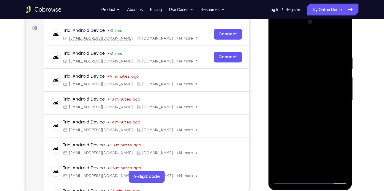
click at [338, 107] on div at bounding box center [310, 100] width 75 height 166
click at [341, 41] on div at bounding box center [310, 100] width 75 height 166
click at [323, 172] on div at bounding box center [310, 100] width 75 height 166
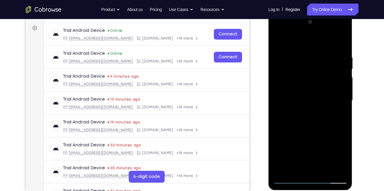
click at [310, 131] on div at bounding box center [310, 100] width 75 height 166
click at [284, 103] on div at bounding box center [310, 100] width 75 height 166
click at [288, 41] on div at bounding box center [310, 100] width 75 height 166
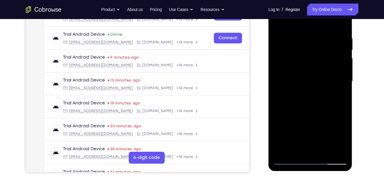
scroll to position [105, 0]
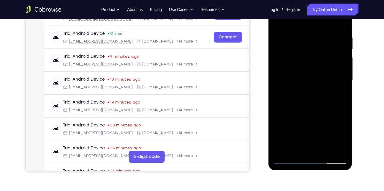
drag, startPoint x: 304, startPoint y: 129, endPoint x: 307, endPoint y: 96, distance: 33.4
click at [307, 96] on div at bounding box center [310, 80] width 75 height 166
click at [289, 96] on div at bounding box center [310, 80] width 75 height 166
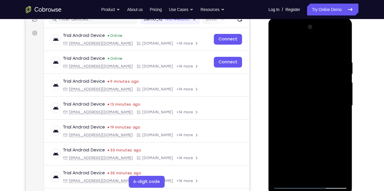
scroll to position [79, 0]
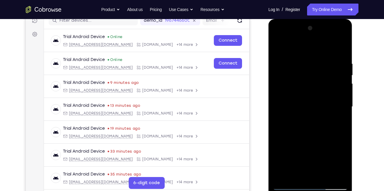
click at [346, 76] on div at bounding box center [310, 106] width 75 height 166
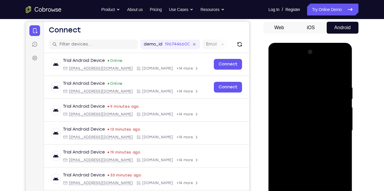
scroll to position [55, 0]
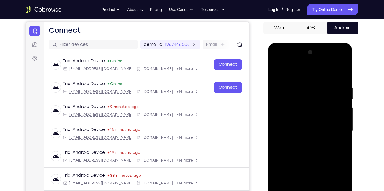
drag, startPoint x: 310, startPoint y: 107, endPoint x: 304, endPoint y: 145, distance: 38.9
click at [304, 145] on div at bounding box center [310, 130] width 75 height 166
click at [343, 131] on div at bounding box center [310, 130] width 75 height 166
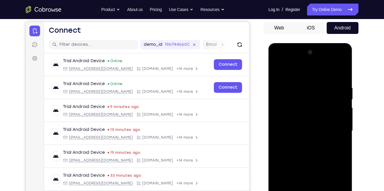
click at [343, 131] on div at bounding box center [310, 130] width 75 height 166
click at [278, 72] on div at bounding box center [310, 130] width 75 height 166
click at [298, 123] on div at bounding box center [310, 130] width 75 height 166
drag, startPoint x: 295, startPoint y: 139, endPoint x: 310, endPoint y: 87, distance: 54.2
click at [310, 87] on div at bounding box center [310, 130] width 75 height 166
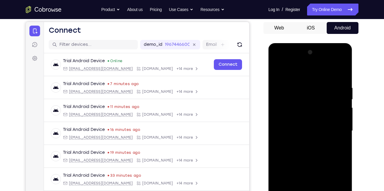
drag, startPoint x: 293, startPoint y: 86, endPoint x: 296, endPoint y: 134, distance: 48.1
click at [296, 134] on div at bounding box center [310, 130] width 75 height 166
drag, startPoint x: 298, startPoint y: 161, endPoint x: 312, endPoint y: 107, distance: 55.6
click at [312, 107] on div at bounding box center [310, 130] width 75 height 166
click at [331, 171] on div at bounding box center [310, 130] width 75 height 166
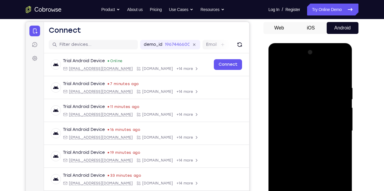
click at [344, 100] on div at bounding box center [310, 130] width 75 height 166
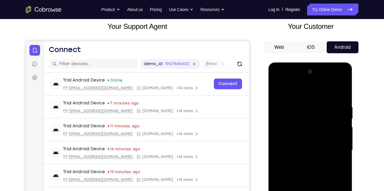
scroll to position [35, 0]
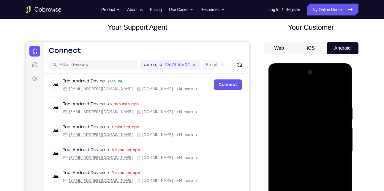
drag, startPoint x: 318, startPoint y: 121, endPoint x: 311, endPoint y: 154, distance: 33.6
click at [311, 154] on div at bounding box center [310, 151] width 75 height 166
click at [343, 151] on div at bounding box center [310, 151] width 75 height 166
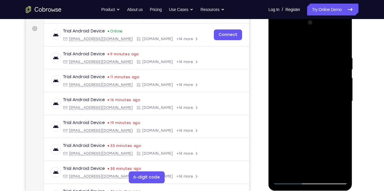
scroll to position [87, 0]
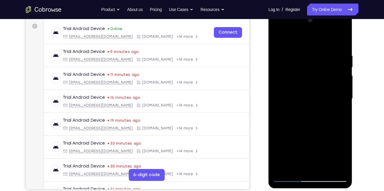
click at [342, 99] on div at bounding box center [310, 98] width 75 height 166
click at [343, 100] on div at bounding box center [310, 98] width 75 height 166
click at [277, 100] on div at bounding box center [310, 98] width 75 height 166
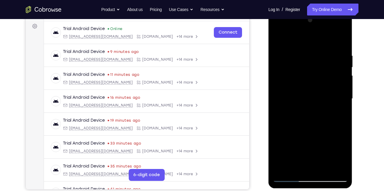
click at [342, 99] on div at bounding box center [310, 98] width 75 height 166
click at [345, 101] on div at bounding box center [310, 98] width 75 height 166
drag, startPoint x: 302, startPoint y: 115, endPoint x: 323, endPoint y: 65, distance: 53.7
click at [323, 65] on div at bounding box center [310, 98] width 75 height 166
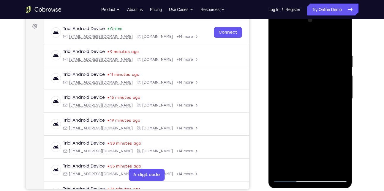
drag, startPoint x: 304, startPoint y: 114, endPoint x: 321, endPoint y: 67, distance: 50.3
click at [321, 67] on div at bounding box center [310, 98] width 75 height 166
click at [278, 39] on div at bounding box center [310, 98] width 75 height 166
drag, startPoint x: 298, startPoint y: 126, endPoint x: 302, endPoint y: 83, distance: 43.9
click at [302, 83] on div at bounding box center [310, 98] width 75 height 166
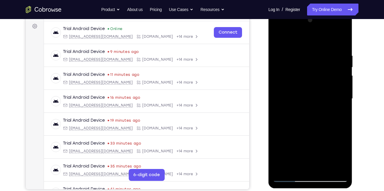
click at [329, 77] on div at bounding box center [310, 98] width 75 height 166
click at [344, 66] on div at bounding box center [310, 98] width 75 height 166
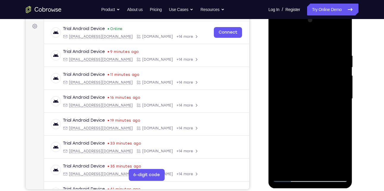
drag, startPoint x: 312, startPoint y: 123, endPoint x: 323, endPoint y: 70, distance: 54.1
click at [323, 70] on div at bounding box center [310, 98] width 75 height 166
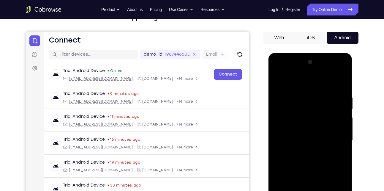
scroll to position [45, 0]
click at [277, 80] on div at bounding box center [310, 141] width 75 height 166
drag, startPoint x: 303, startPoint y: 156, endPoint x: 307, endPoint y: 100, distance: 56.6
click at [307, 100] on div at bounding box center [310, 141] width 75 height 166
drag, startPoint x: 299, startPoint y: 178, endPoint x: 303, endPoint y: 130, distance: 48.6
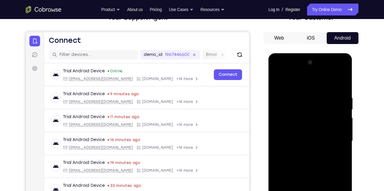
click at [303, 130] on div at bounding box center [310, 141] width 75 height 166
click at [341, 118] on div at bounding box center [310, 141] width 75 height 166
click at [343, 108] on div at bounding box center [310, 141] width 75 height 166
click at [342, 108] on div at bounding box center [310, 141] width 75 height 166
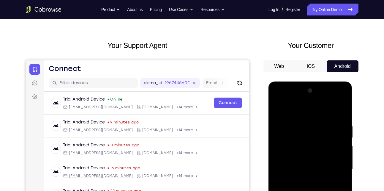
scroll to position [17, 0]
drag, startPoint x: 317, startPoint y: 129, endPoint x: 313, endPoint y: 145, distance: 16.4
click at [313, 145] on div at bounding box center [310, 169] width 75 height 166
click at [343, 150] on div at bounding box center [310, 169] width 75 height 166
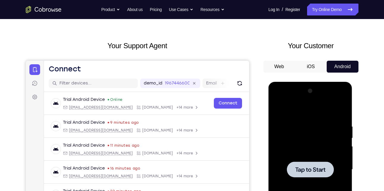
click at [343, 82] on div "Tap to Start" at bounding box center [310, 82] width 84 height 0
click at [305, 169] on span "Tap to Start" at bounding box center [310, 169] width 30 height 6
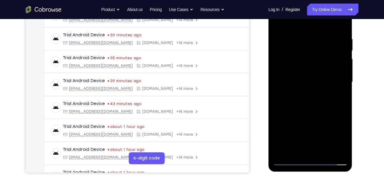
scroll to position [104, 0]
click at [308, 160] on div at bounding box center [310, 82] width 75 height 166
click at [335, 136] on div at bounding box center [310, 82] width 75 height 166
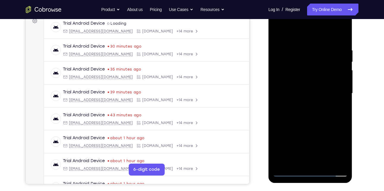
scroll to position [94, 0]
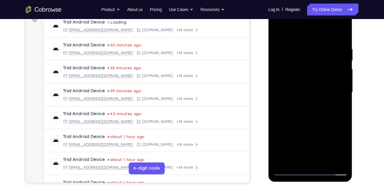
click at [292, 35] on div at bounding box center [310, 92] width 75 height 166
click at [337, 90] on div at bounding box center [310, 92] width 75 height 166
click at [303, 103] on div at bounding box center [310, 92] width 75 height 166
click at [299, 84] on div at bounding box center [310, 92] width 75 height 166
click at [295, 82] on div at bounding box center [310, 92] width 75 height 166
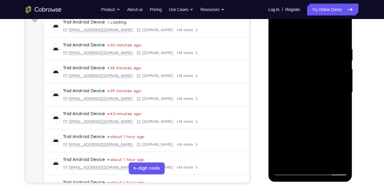
click at [291, 93] on div at bounding box center [310, 92] width 75 height 166
click at [310, 113] on div at bounding box center [310, 92] width 75 height 166
click at [310, 109] on div at bounding box center [310, 92] width 75 height 166
click at [324, 161] on div at bounding box center [310, 92] width 75 height 166
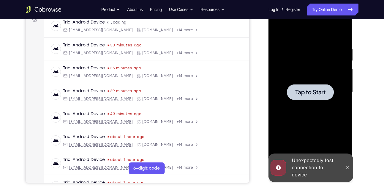
click at [311, 102] on div at bounding box center [310, 92] width 75 height 166
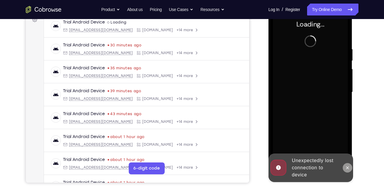
click at [345, 168] on icon at bounding box center [347, 167] width 5 height 5
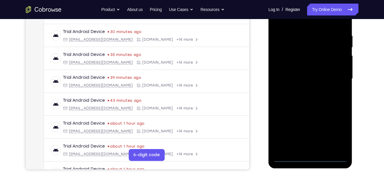
scroll to position [107, 0]
click at [313, 157] on div at bounding box center [310, 78] width 75 height 166
click at [339, 135] on div at bounding box center [310, 78] width 75 height 166
click at [302, 21] on div at bounding box center [310, 78] width 75 height 166
click at [335, 78] on div at bounding box center [310, 78] width 75 height 166
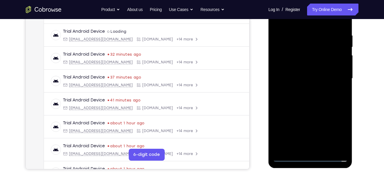
click at [302, 89] on div at bounding box center [310, 78] width 75 height 166
click at [307, 74] on div at bounding box center [310, 78] width 75 height 166
click at [290, 68] on div at bounding box center [310, 78] width 75 height 166
click at [291, 78] on div at bounding box center [310, 78] width 75 height 166
click at [312, 105] on div at bounding box center [310, 78] width 75 height 166
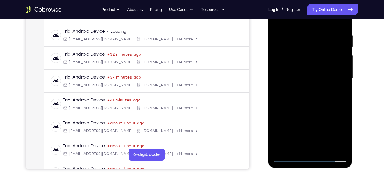
click at [323, 149] on div at bounding box center [310, 78] width 75 height 166
click at [303, 112] on div at bounding box center [310, 78] width 75 height 166
click at [298, 73] on div at bounding box center [310, 78] width 75 height 166
click at [300, 128] on div at bounding box center [310, 78] width 75 height 166
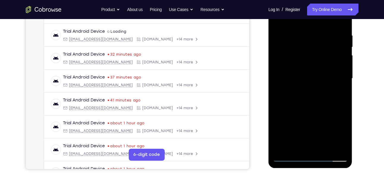
click at [293, 148] on div at bounding box center [310, 78] width 75 height 166
click at [340, 94] on div at bounding box center [310, 78] width 75 height 166
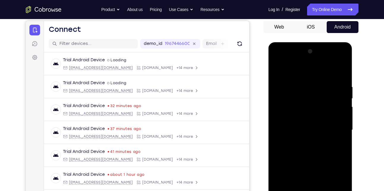
scroll to position [54, 0]
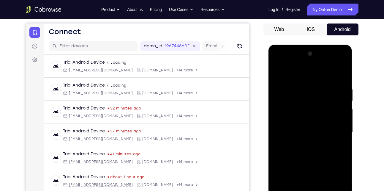
click at [295, 72] on div at bounding box center [310, 132] width 75 height 166
click at [277, 72] on div at bounding box center [310, 132] width 75 height 166
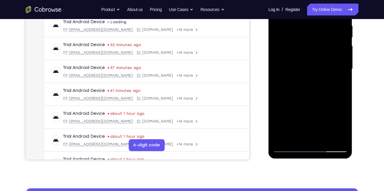
drag, startPoint x: 304, startPoint y: 101, endPoint x: 308, endPoint y: 66, distance: 35.0
click at [308, 66] on div at bounding box center [310, 69] width 75 height 166
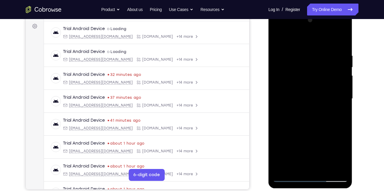
scroll to position [87, 0]
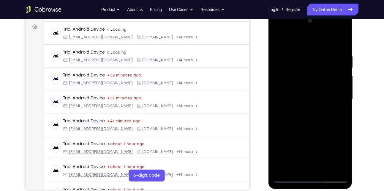
click at [277, 39] on div at bounding box center [310, 99] width 75 height 166
click at [303, 101] on div at bounding box center [310, 99] width 75 height 166
click at [278, 39] on div at bounding box center [310, 99] width 75 height 166
click at [305, 87] on div at bounding box center [310, 99] width 75 height 166
click at [305, 166] on div at bounding box center [310, 99] width 75 height 166
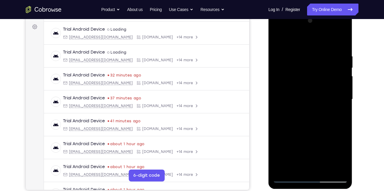
click at [339, 115] on div at bounding box center [310, 99] width 75 height 166
click at [276, 39] on div at bounding box center [310, 99] width 75 height 166
drag, startPoint x: 316, startPoint y: 69, endPoint x: 312, endPoint y: 96, distance: 26.7
click at [312, 96] on div at bounding box center [310, 99] width 75 height 166
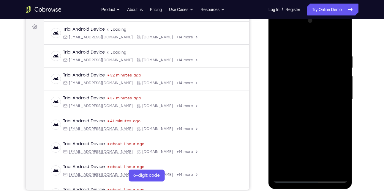
click at [298, 51] on div at bounding box center [310, 99] width 75 height 166
click at [341, 40] on div at bounding box center [310, 99] width 75 height 166
click at [337, 168] on div at bounding box center [310, 99] width 75 height 166
drag, startPoint x: 292, startPoint y: 144, endPoint x: 297, endPoint y: 80, distance: 63.7
click at [297, 80] on div at bounding box center [310, 99] width 75 height 166
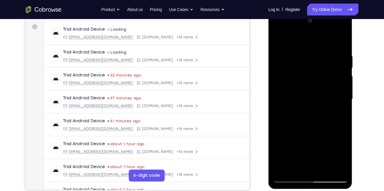
drag, startPoint x: 314, startPoint y: 132, endPoint x: 314, endPoint y: 81, distance: 50.7
click at [314, 81] on div at bounding box center [310, 99] width 75 height 166
drag, startPoint x: 308, startPoint y: 122, endPoint x: 313, endPoint y: 62, distance: 60.8
click at [313, 62] on div at bounding box center [310, 99] width 75 height 166
click at [344, 45] on div at bounding box center [310, 99] width 75 height 166
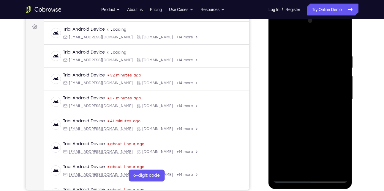
drag, startPoint x: 302, startPoint y: 127, endPoint x: 308, endPoint y: 85, distance: 42.0
click at [308, 85] on div at bounding box center [310, 99] width 75 height 166
drag, startPoint x: 302, startPoint y: 131, endPoint x: 307, endPoint y: 89, distance: 42.6
click at [307, 89] on div at bounding box center [310, 99] width 75 height 166
drag, startPoint x: 298, startPoint y: 126, endPoint x: 299, endPoint y: 70, distance: 56.4
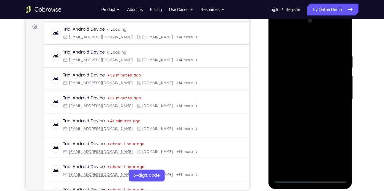
click at [299, 70] on div at bounding box center [310, 99] width 75 height 166
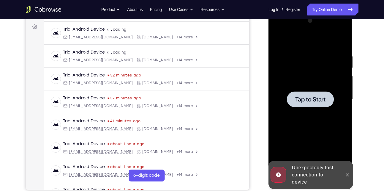
click at [302, 98] on span "Tap to Start" at bounding box center [310, 99] width 30 height 6
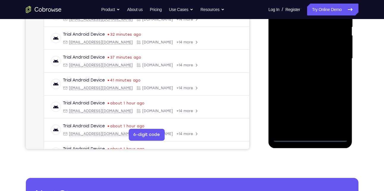
scroll to position [128, 0]
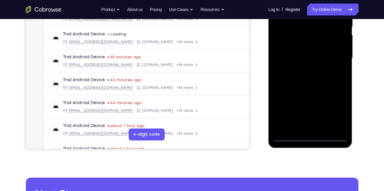
click at [309, 137] on div at bounding box center [310, 58] width 75 height 166
click at [334, 109] on div at bounding box center [310, 58] width 75 height 166
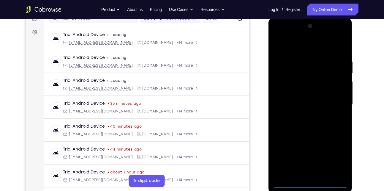
scroll to position [78, 0]
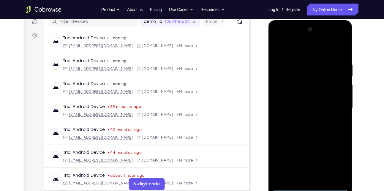
click at [292, 47] on div at bounding box center [310, 108] width 75 height 166
click at [336, 105] on div at bounding box center [310, 108] width 75 height 166
click at [305, 118] on div at bounding box center [310, 108] width 75 height 166
click at [314, 102] on div at bounding box center [310, 108] width 75 height 166
click at [301, 96] on div at bounding box center [310, 108] width 75 height 166
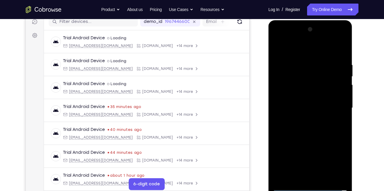
click at [300, 108] on div at bounding box center [310, 108] width 75 height 166
click at [295, 128] on div at bounding box center [310, 108] width 75 height 166
click at [305, 126] on div at bounding box center [310, 108] width 75 height 166
click at [337, 50] on div at bounding box center [310, 108] width 75 height 166
click at [313, 134] on div at bounding box center [310, 108] width 75 height 166
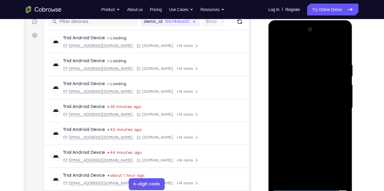
click at [322, 178] on div at bounding box center [310, 108] width 75 height 166
click at [302, 142] on div at bounding box center [310, 108] width 75 height 166
click at [281, 111] on div at bounding box center [310, 108] width 75 height 166
click at [288, 51] on div at bounding box center [310, 108] width 75 height 166
drag, startPoint x: 292, startPoint y: 156, endPoint x: 299, endPoint y: 97, distance: 59.5
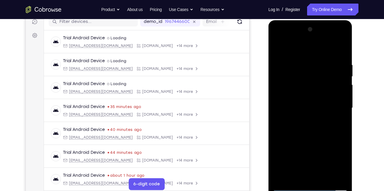
click at [299, 97] on div at bounding box center [310, 108] width 75 height 166
drag, startPoint x: 296, startPoint y: 150, endPoint x: 301, endPoint y: 95, distance: 55.1
click at [301, 95] on div at bounding box center [310, 108] width 75 height 166
click at [282, 136] on div at bounding box center [310, 108] width 75 height 166
click at [343, 73] on div at bounding box center [310, 108] width 75 height 166
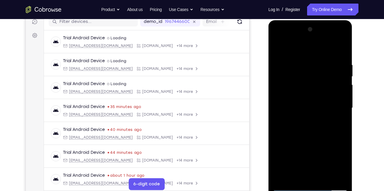
click at [342, 76] on div at bounding box center [310, 108] width 75 height 166
click at [276, 46] on div at bounding box center [310, 108] width 75 height 166
drag, startPoint x: 304, startPoint y: 138, endPoint x: 311, endPoint y: 63, distance: 75.3
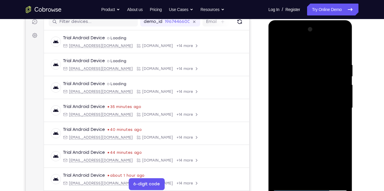
click at [311, 63] on div at bounding box center [310, 108] width 75 height 166
drag, startPoint x: 307, startPoint y: 147, endPoint x: 309, endPoint y: 97, distance: 50.5
click at [309, 97] on div at bounding box center [310, 108] width 75 height 166
click at [310, 139] on div at bounding box center [310, 108] width 75 height 166
click at [310, 136] on div at bounding box center [310, 108] width 75 height 166
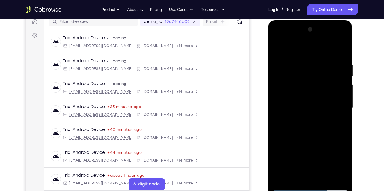
click at [343, 74] on div at bounding box center [310, 108] width 75 height 166
click at [277, 46] on div at bounding box center [310, 108] width 75 height 166
drag, startPoint x: 306, startPoint y: 143, endPoint x: 304, endPoint y: 67, distance: 75.7
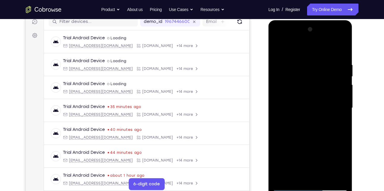
click at [304, 67] on div at bounding box center [310, 108] width 75 height 166
drag, startPoint x: 302, startPoint y: 154, endPoint x: 304, endPoint y: 104, distance: 49.3
click at [304, 104] on div at bounding box center [310, 108] width 75 height 166
click at [333, 151] on div at bounding box center [310, 108] width 75 height 166
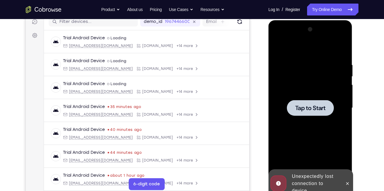
click at [315, 88] on div at bounding box center [310, 108] width 75 height 166
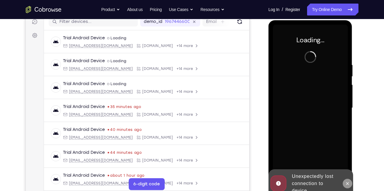
click at [348, 184] on icon at bounding box center [347, 183] width 5 height 5
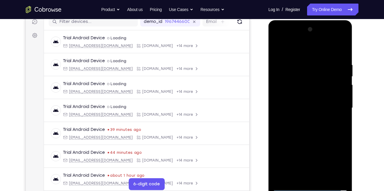
click at [310, 185] on div at bounding box center [310, 108] width 75 height 166
click at [333, 103] on div at bounding box center [310, 108] width 75 height 166
click at [336, 160] on div at bounding box center [310, 108] width 75 height 166
click at [285, 50] on div at bounding box center [310, 108] width 75 height 166
click at [338, 108] on div at bounding box center [310, 108] width 75 height 166
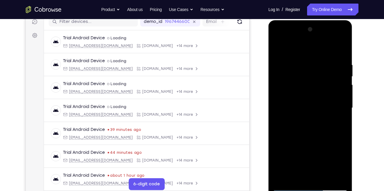
click at [303, 118] on div at bounding box center [310, 108] width 75 height 166
click at [304, 100] on div at bounding box center [310, 108] width 75 height 166
click at [299, 97] on div at bounding box center [310, 108] width 75 height 166
click at [296, 107] on div at bounding box center [310, 108] width 75 height 166
click at [292, 129] on div at bounding box center [310, 108] width 75 height 166
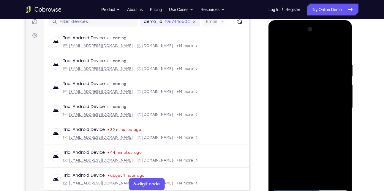
click at [304, 128] on div at bounding box center [310, 108] width 75 height 166
click at [339, 47] on div at bounding box center [310, 108] width 75 height 166
click at [313, 133] on div at bounding box center [310, 108] width 75 height 166
click at [323, 177] on div at bounding box center [310, 108] width 75 height 166
click at [313, 138] on div at bounding box center [310, 108] width 75 height 166
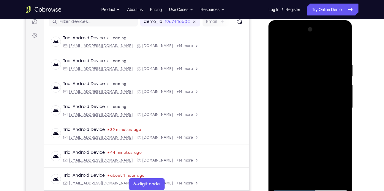
drag, startPoint x: 297, startPoint y: 142, endPoint x: 299, endPoint y: 109, distance: 33.9
click at [299, 109] on div at bounding box center [310, 108] width 75 height 166
drag, startPoint x: 299, startPoint y: 166, endPoint x: 300, endPoint y: 132, distance: 34.4
click at [300, 132] on div at bounding box center [310, 108] width 75 height 166
click at [278, 47] on div at bounding box center [310, 108] width 75 height 166
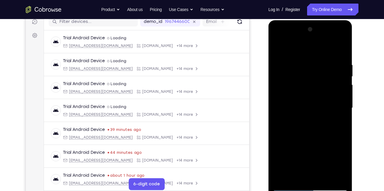
drag, startPoint x: 293, startPoint y: 145, endPoint x: 304, endPoint y: 112, distance: 34.3
click at [304, 112] on div at bounding box center [310, 108] width 75 height 166
click at [343, 101] on div at bounding box center [310, 108] width 75 height 166
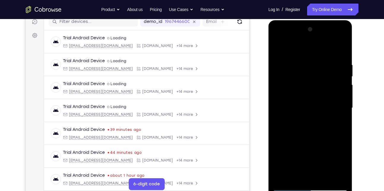
click at [343, 101] on div at bounding box center [310, 108] width 75 height 166
drag, startPoint x: 295, startPoint y: 120, endPoint x: 313, endPoint y: 40, distance: 82.1
click at [313, 40] on div at bounding box center [310, 108] width 75 height 166
click at [283, 176] on div at bounding box center [310, 108] width 75 height 166
click at [326, 177] on div at bounding box center [310, 108] width 75 height 166
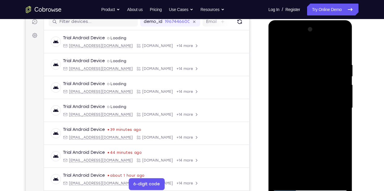
click at [326, 177] on div at bounding box center [310, 108] width 75 height 166
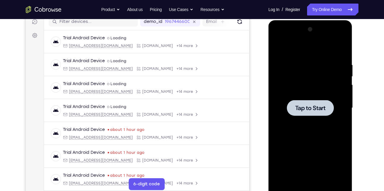
click at [280, 111] on div at bounding box center [310, 108] width 75 height 166
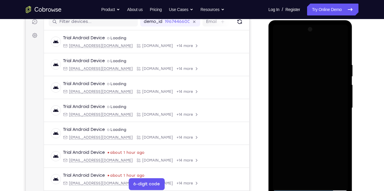
click at [303, 73] on div at bounding box center [310, 108] width 75 height 166
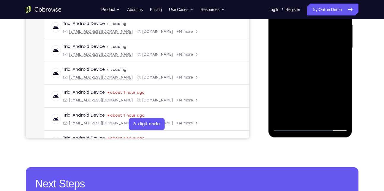
click at [308, 123] on div at bounding box center [310, 48] width 75 height 166
click at [309, 124] on div at bounding box center [310, 48] width 75 height 166
click at [309, 125] on div at bounding box center [310, 48] width 75 height 166
click at [334, 103] on div at bounding box center [310, 48] width 75 height 166
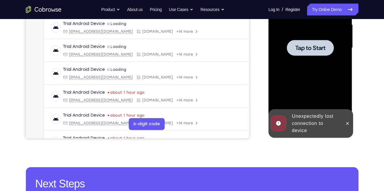
click at [317, 127] on div "Unexpectedly lost connection to device" at bounding box center [315, 123] width 52 height 26
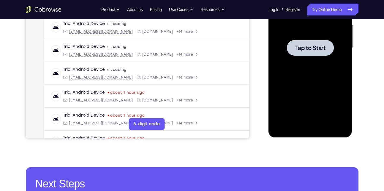
click at [306, 45] on span "Tap to Start" at bounding box center [310, 48] width 30 height 6
click at [284, 79] on div at bounding box center [310, 48] width 75 height 166
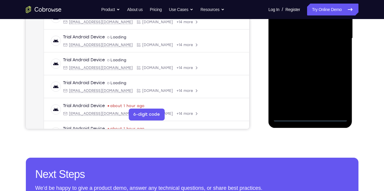
scroll to position [148, 0]
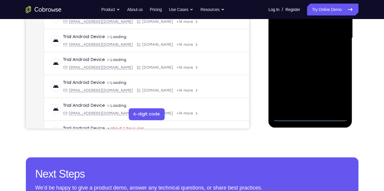
click at [310, 118] on div at bounding box center [310, 38] width 75 height 166
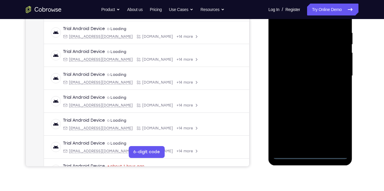
scroll to position [110, 0]
click at [334, 130] on div at bounding box center [310, 76] width 75 height 166
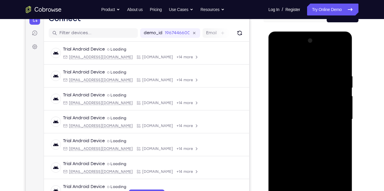
scroll to position [66, 0]
click at [294, 65] on div at bounding box center [310, 119] width 75 height 166
click at [332, 118] on div at bounding box center [310, 119] width 75 height 166
click at [303, 130] on div at bounding box center [310, 119] width 75 height 166
click at [299, 115] on div at bounding box center [310, 119] width 75 height 166
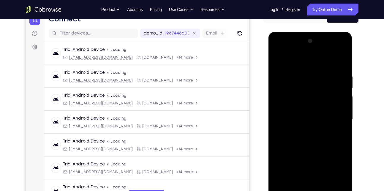
click at [288, 107] on div at bounding box center [310, 119] width 75 height 166
click at [300, 118] on div at bounding box center [310, 119] width 75 height 166
click at [294, 140] on div at bounding box center [310, 119] width 75 height 166
click at [304, 137] on div at bounding box center [310, 119] width 75 height 166
click at [336, 60] on div at bounding box center [310, 119] width 75 height 166
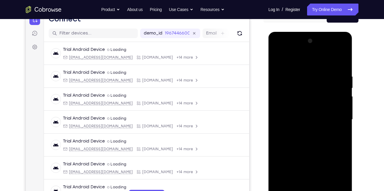
click at [304, 137] on div at bounding box center [310, 119] width 75 height 166
click at [312, 135] on div at bounding box center [310, 119] width 75 height 166
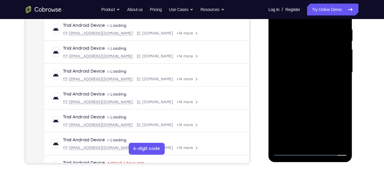
scroll to position [114, 0]
click at [325, 143] on div at bounding box center [310, 72] width 75 height 166
click at [313, 105] on div at bounding box center [310, 72] width 75 height 166
click at [293, 77] on div at bounding box center [310, 72] width 75 height 166
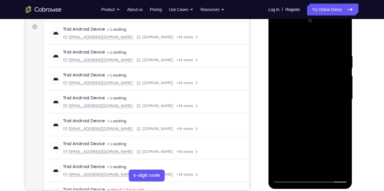
scroll to position [85, 0]
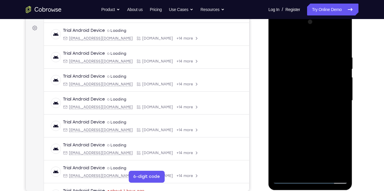
click at [292, 39] on div at bounding box center [310, 100] width 75 height 166
drag, startPoint x: 294, startPoint y: 149, endPoint x: 304, endPoint y: 77, distance: 72.4
click at [304, 77] on div at bounding box center [310, 100] width 75 height 166
drag, startPoint x: 302, startPoint y: 142, endPoint x: 315, endPoint y: 88, distance: 55.7
click at [315, 88] on div at bounding box center [310, 100] width 75 height 166
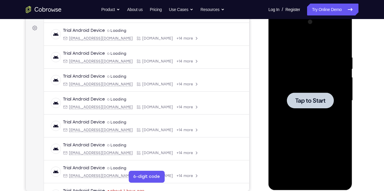
click at [306, 105] on div at bounding box center [310, 100] width 47 height 16
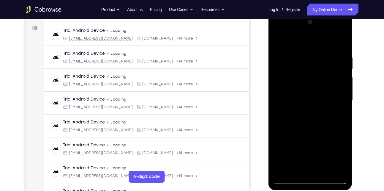
click at [308, 180] on div at bounding box center [310, 100] width 75 height 166
click at [332, 152] on div at bounding box center [310, 100] width 75 height 166
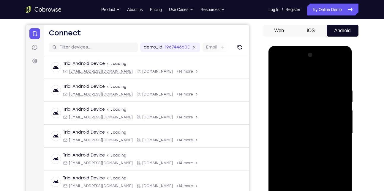
click at [287, 76] on div at bounding box center [310, 133] width 75 height 166
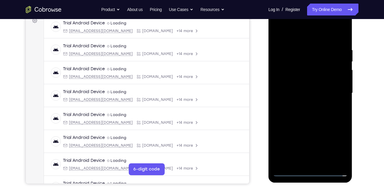
scroll to position [95, 0]
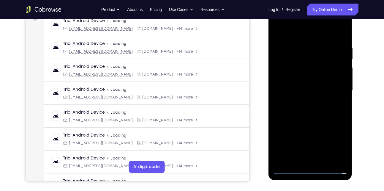
click at [332, 87] on div at bounding box center [310, 90] width 75 height 166
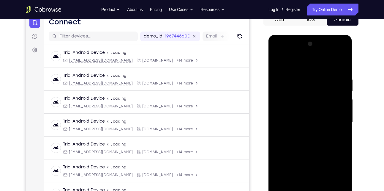
scroll to position [63, 0]
click at [302, 133] on div at bounding box center [310, 122] width 75 height 166
click at [303, 118] on div at bounding box center [310, 122] width 75 height 166
click at [293, 110] on div at bounding box center [310, 122] width 75 height 166
click at [289, 124] on div at bounding box center [310, 122] width 75 height 166
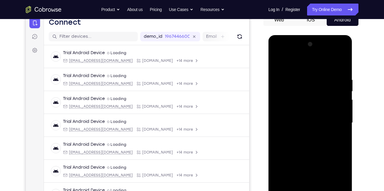
click at [288, 144] on div at bounding box center [310, 122] width 75 height 166
click at [291, 149] on div at bounding box center [310, 122] width 75 height 166
drag, startPoint x: 309, startPoint y: 141, endPoint x: 328, endPoint y: 86, distance: 58.3
click at [328, 86] on div at bounding box center [310, 122] width 75 height 166
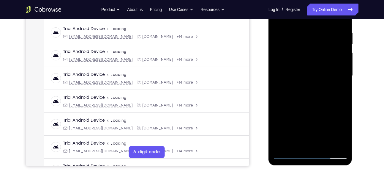
scroll to position [112, 0]
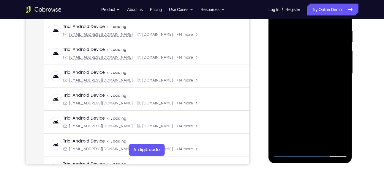
click at [325, 143] on div at bounding box center [310, 74] width 75 height 166
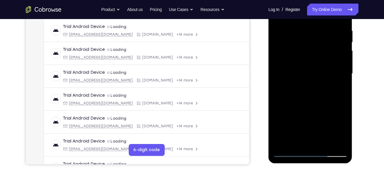
click at [312, 104] on div at bounding box center [310, 74] width 75 height 166
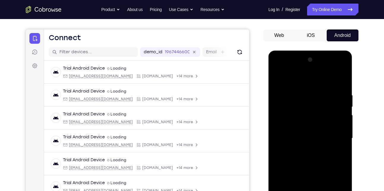
scroll to position [47, 0]
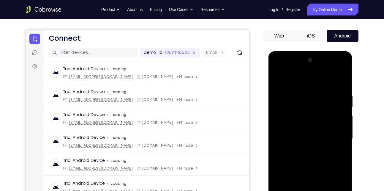
click at [276, 80] on div at bounding box center [310, 138] width 75 height 166
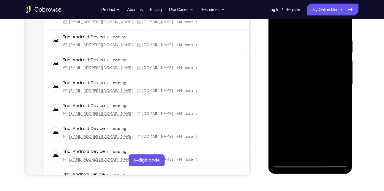
scroll to position [110, 0]
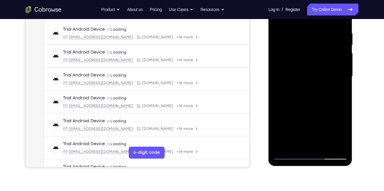
drag, startPoint x: 302, startPoint y: 127, endPoint x: 307, endPoint y: 82, distance: 45.3
click at [307, 82] on div at bounding box center [310, 76] width 75 height 166
click at [300, 103] on div at bounding box center [310, 76] width 75 height 166
click at [294, 144] on div at bounding box center [310, 76] width 75 height 166
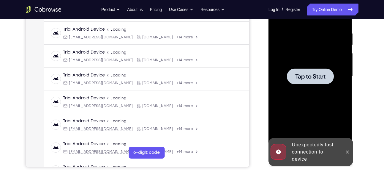
click at [295, 53] on div at bounding box center [310, 76] width 75 height 166
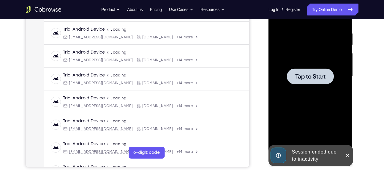
click at [293, 100] on div at bounding box center [310, 76] width 75 height 166
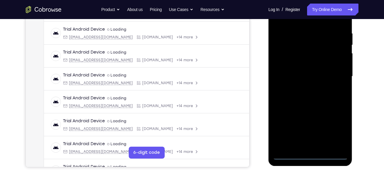
click at [314, 152] on div at bounding box center [310, 76] width 75 height 166
click at [310, 154] on div at bounding box center [310, 76] width 75 height 166
click at [334, 124] on div at bounding box center [310, 76] width 75 height 166
click at [335, 129] on div at bounding box center [310, 76] width 75 height 166
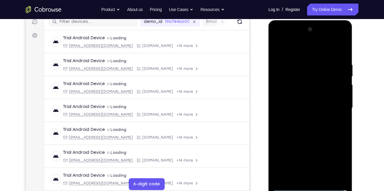
scroll to position [78, 0]
click at [293, 50] on div at bounding box center [310, 108] width 75 height 166
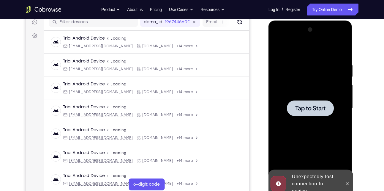
click at [301, 111] on span "Tap to Start" at bounding box center [310, 108] width 30 height 6
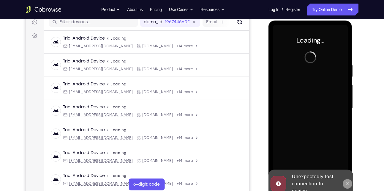
click at [347, 185] on icon at bounding box center [347, 183] width 5 height 5
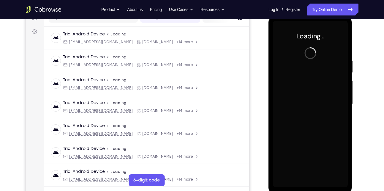
scroll to position [79, 0]
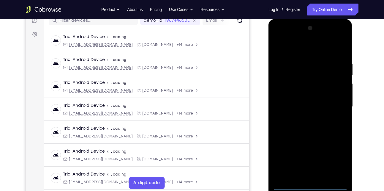
click at [311, 184] on div at bounding box center [310, 106] width 75 height 166
click at [335, 164] on div at bounding box center [310, 106] width 75 height 166
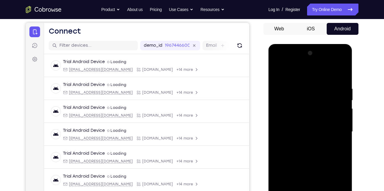
scroll to position [51, 0]
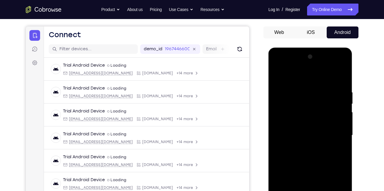
click at [290, 78] on div at bounding box center [310, 135] width 75 height 166
click at [337, 138] on div at bounding box center [310, 135] width 75 height 166
click at [304, 146] on div at bounding box center [310, 135] width 75 height 166
click at [311, 122] on div at bounding box center [310, 135] width 75 height 166
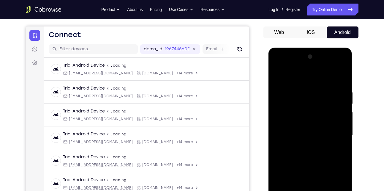
click at [298, 132] on div at bounding box center [310, 135] width 75 height 166
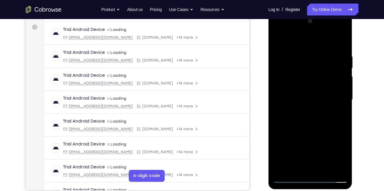
scroll to position [87, 0]
click at [307, 109] on div at bounding box center [310, 99] width 75 height 166
click at [306, 85] on div at bounding box center [310, 99] width 75 height 166
click at [326, 169] on div at bounding box center [310, 99] width 75 height 166
click at [313, 131] on div at bounding box center [310, 99] width 75 height 166
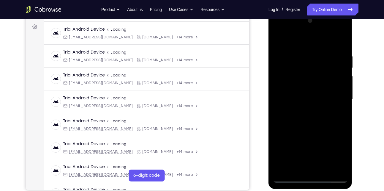
click at [321, 91] on div at bounding box center [310, 99] width 75 height 166
click at [299, 167] on div at bounding box center [310, 99] width 75 height 166
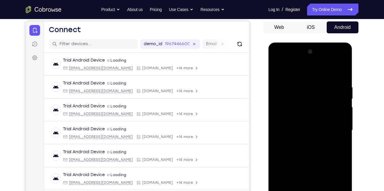
click at [293, 69] on div at bounding box center [310, 130] width 75 height 166
click at [277, 69] on div at bounding box center [310, 130] width 75 height 166
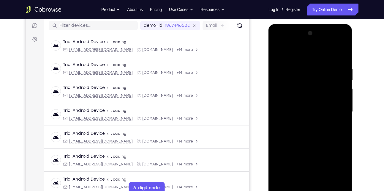
scroll to position [111, 0]
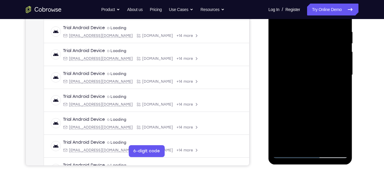
drag, startPoint x: 292, startPoint y: 110, endPoint x: 293, endPoint y: 98, distance: 11.6
click at [293, 98] on div at bounding box center [310, 75] width 75 height 166
drag, startPoint x: 298, startPoint y: 73, endPoint x: 302, endPoint y: 101, distance: 28.4
click at [302, 101] on div at bounding box center [310, 75] width 75 height 166
drag, startPoint x: 298, startPoint y: 116, endPoint x: 299, endPoint y: 90, distance: 26.1
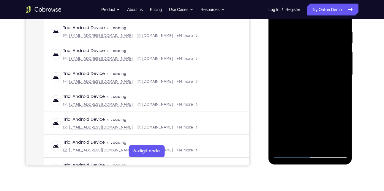
click at [299, 90] on div at bounding box center [310, 75] width 75 height 166
drag, startPoint x: 302, startPoint y: 77, endPoint x: 291, endPoint y: 125, distance: 48.4
click at [291, 125] on div at bounding box center [310, 75] width 75 height 166
click at [304, 68] on div at bounding box center [310, 75] width 75 height 166
click at [288, 142] on div at bounding box center [310, 75] width 75 height 166
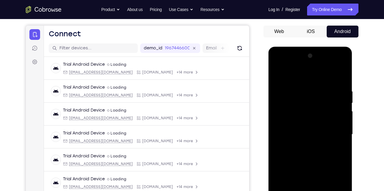
scroll to position [50, 0]
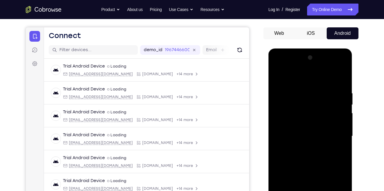
click at [291, 141] on div at bounding box center [310, 136] width 75 height 166
click at [291, 132] on div at bounding box center [310, 136] width 75 height 166
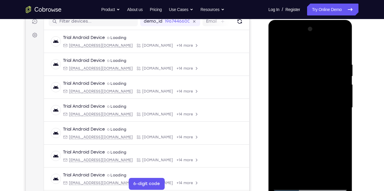
scroll to position [81, 0]
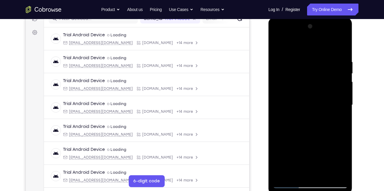
click at [287, 154] on div at bounding box center [310, 105] width 75 height 166
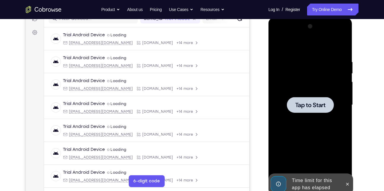
click at [288, 101] on div at bounding box center [310, 105] width 47 height 16
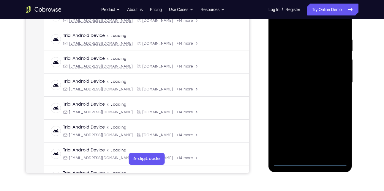
scroll to position [192, 0]
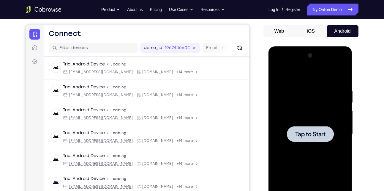
scroll to position [44, 0]
